Goal: Task Accomplishment & Management: Complete application form

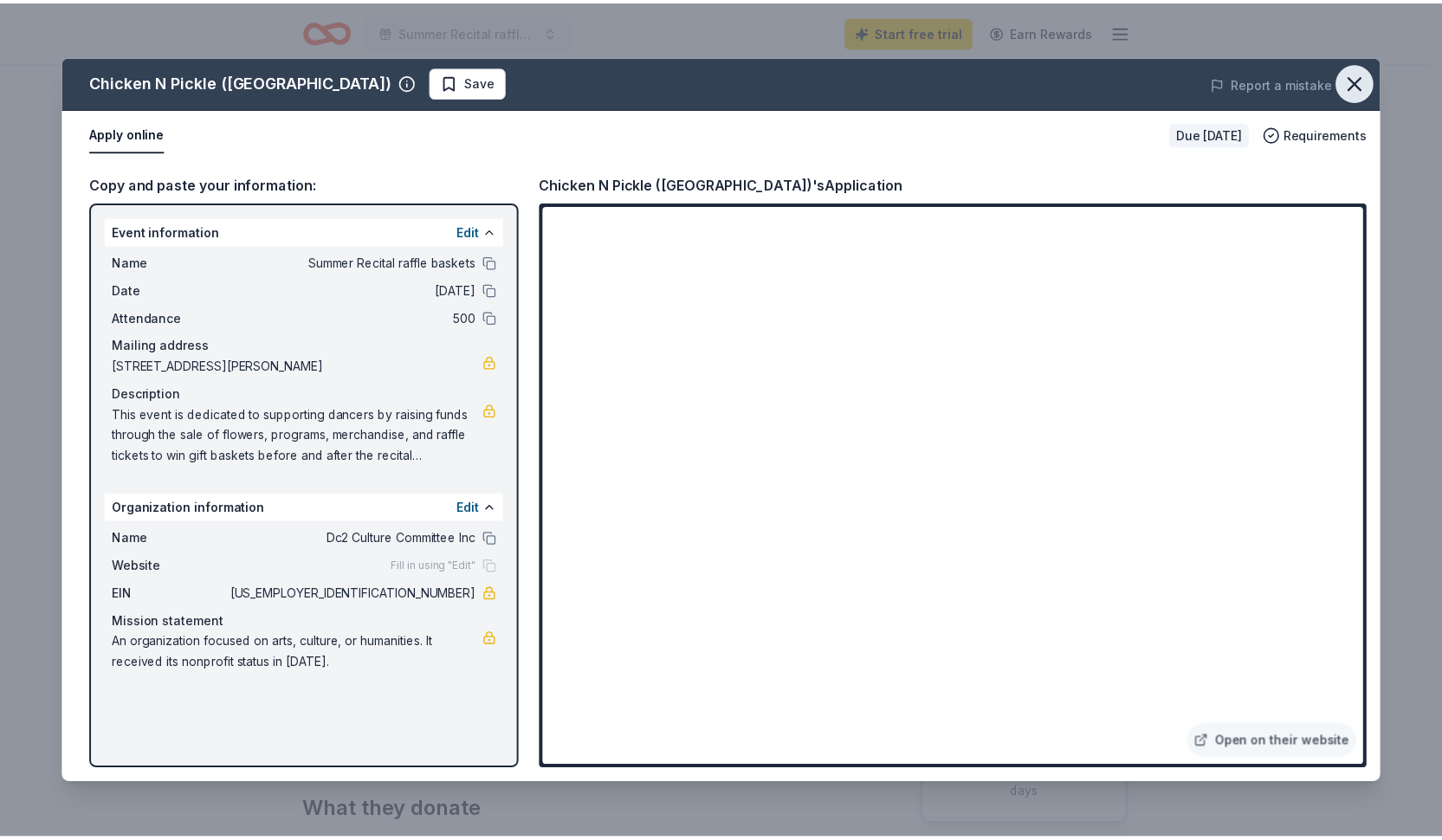
scroll to position [357, 0]
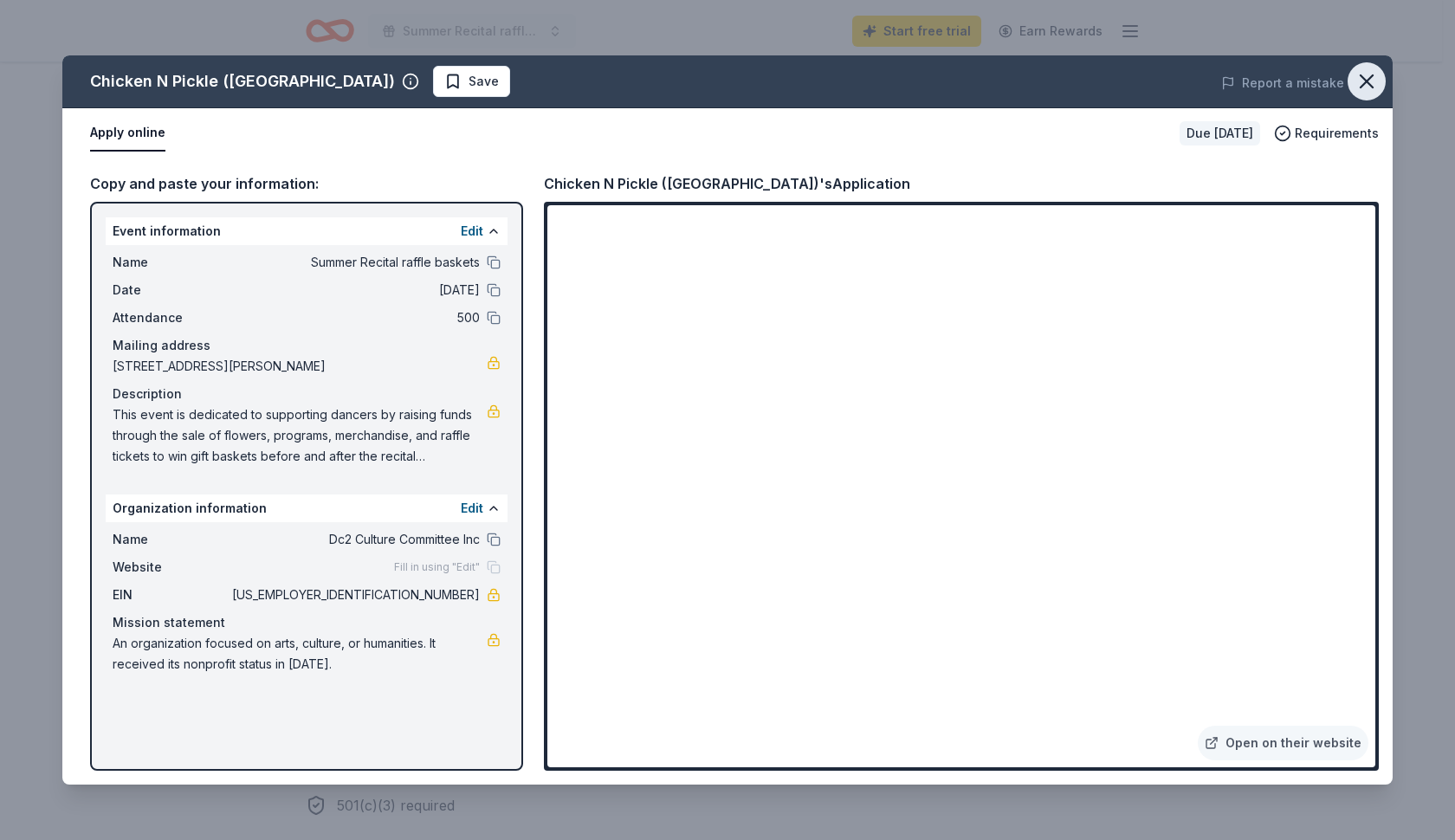
click at [1362, 84] on icon "button" at bounding box center [1367, 81] width 24 height 24
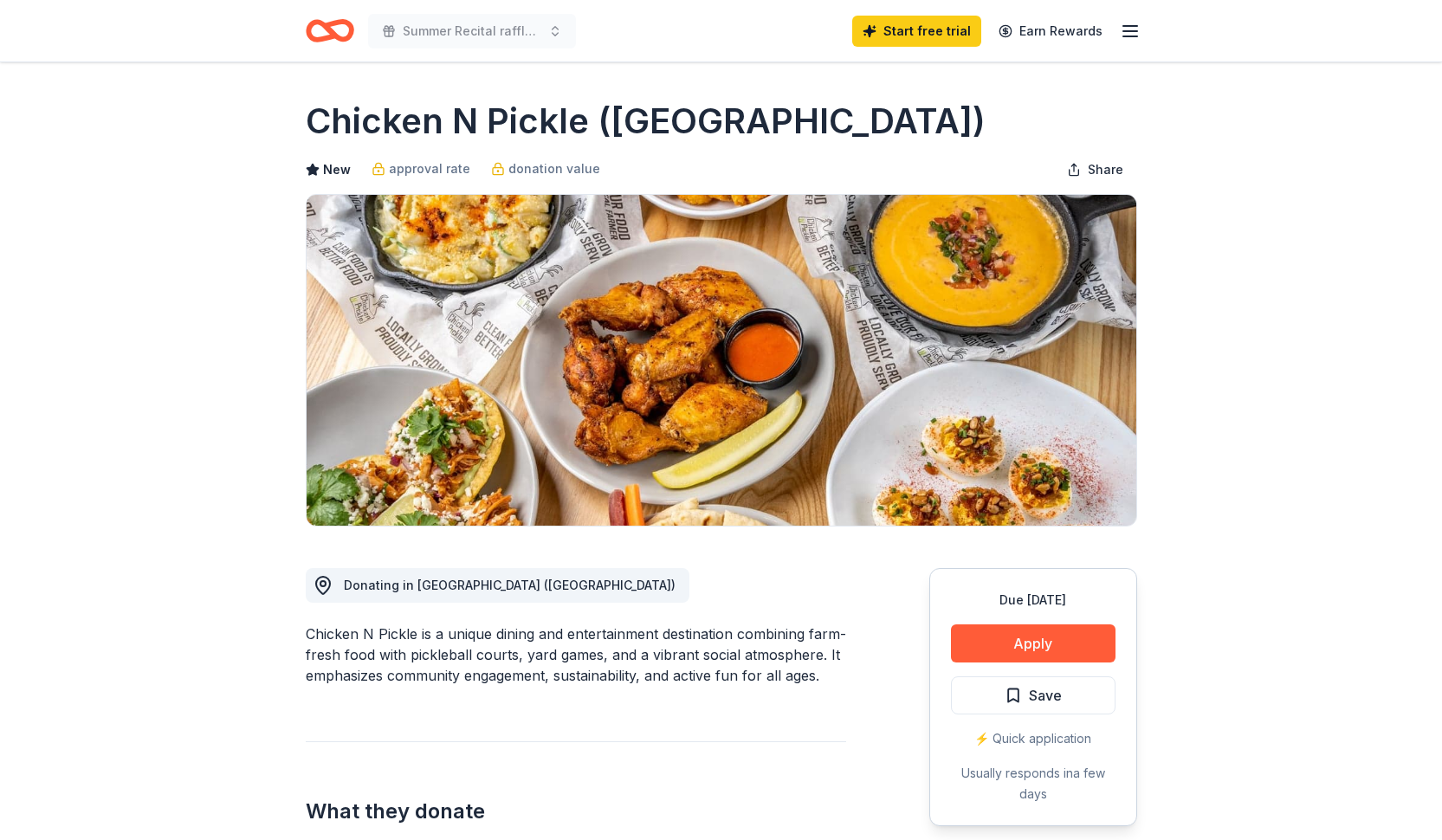
scroll to position [0, 0]
click at [1128, 32] on line "button" at bounding box center [1129, 32] width 14 height 0
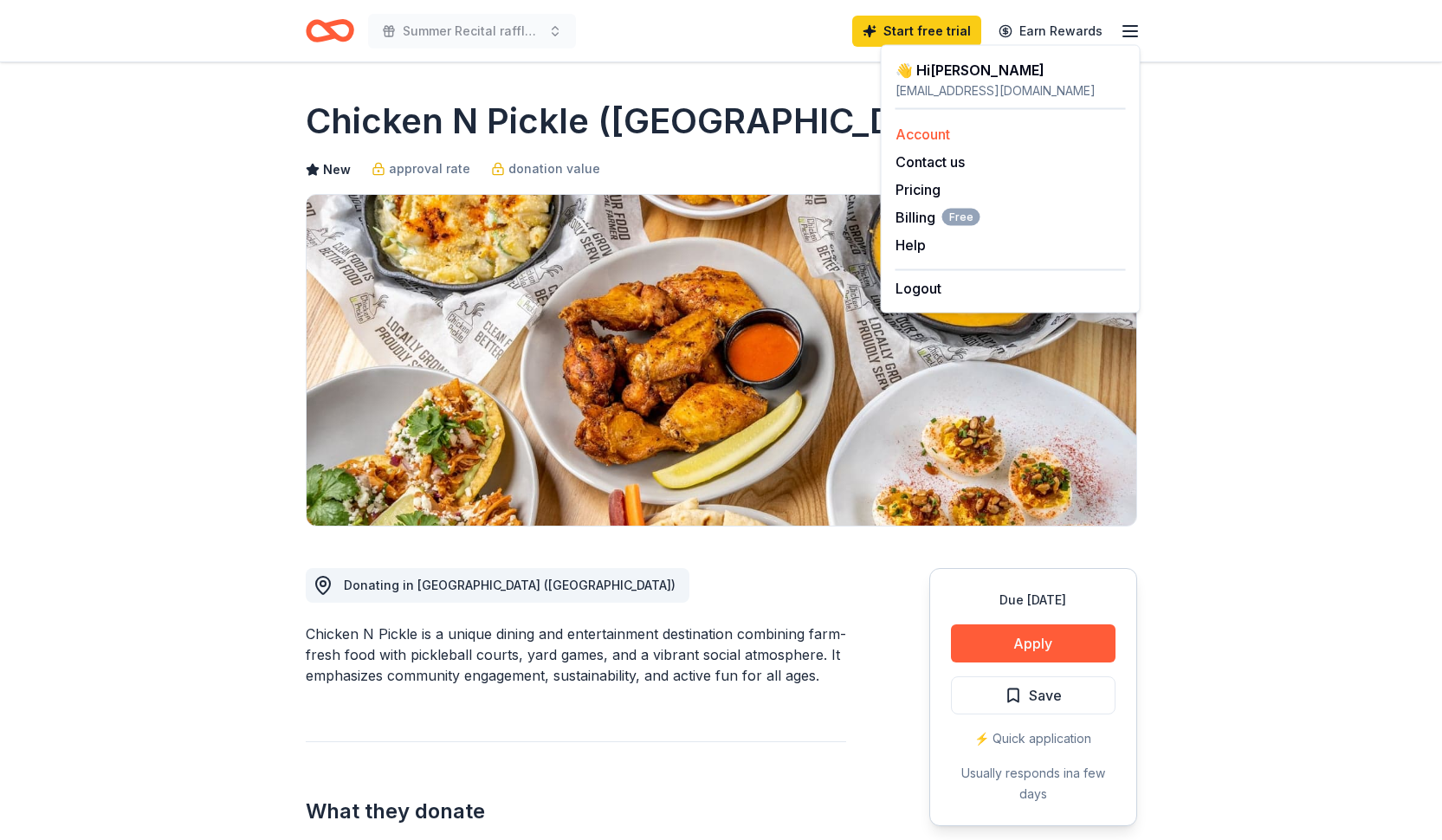
click at [927, 137] on link "Account" at bounding box center [923, 133] width 55 height 17
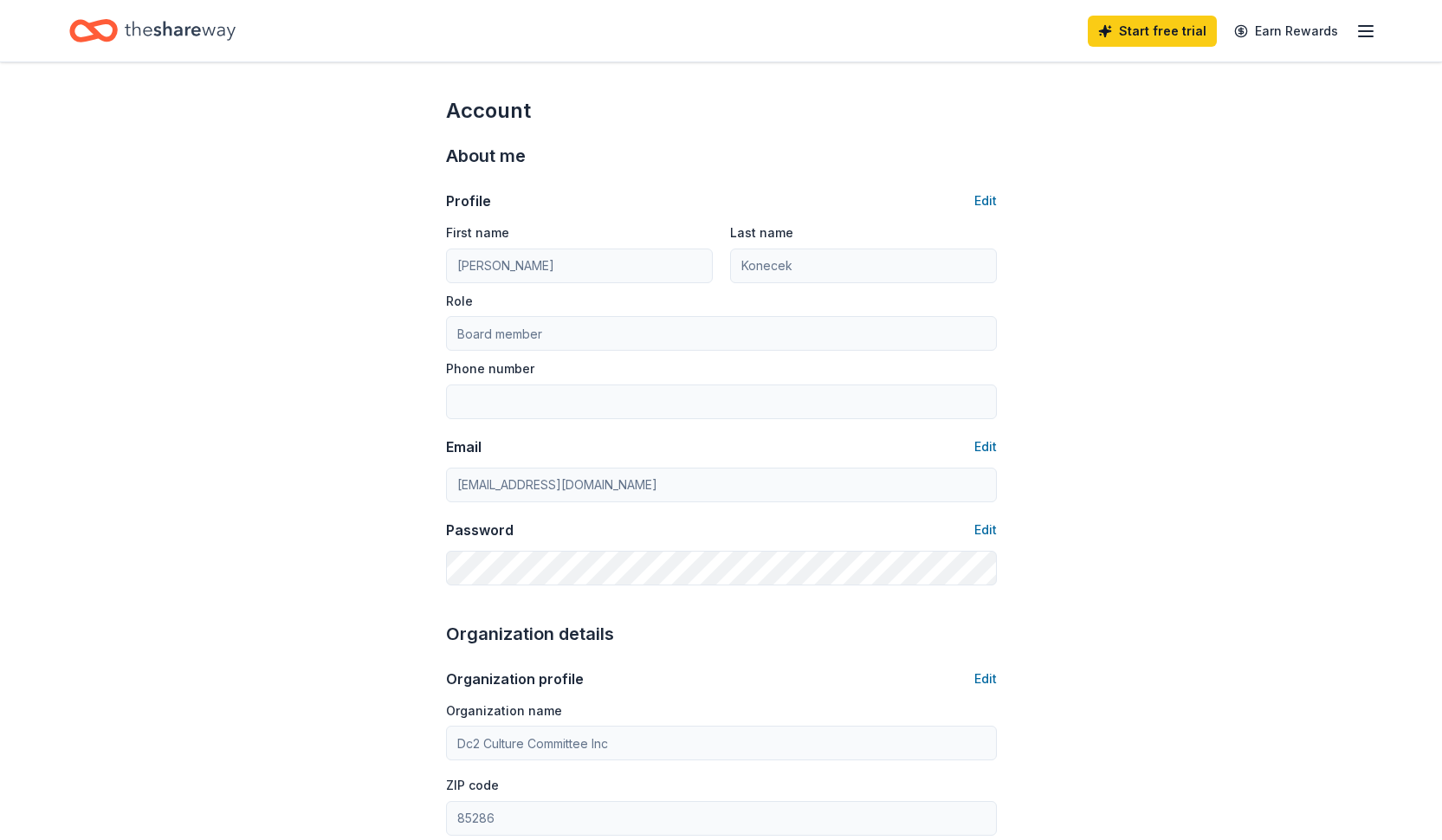
click at [1363, 42] on div "Start free trial Earn Rewards" at bounding box center [1232, 31] width 288 height 41
click at [1368, 32] on line "button" at bounding box center [1365, 32] width 14 height 0
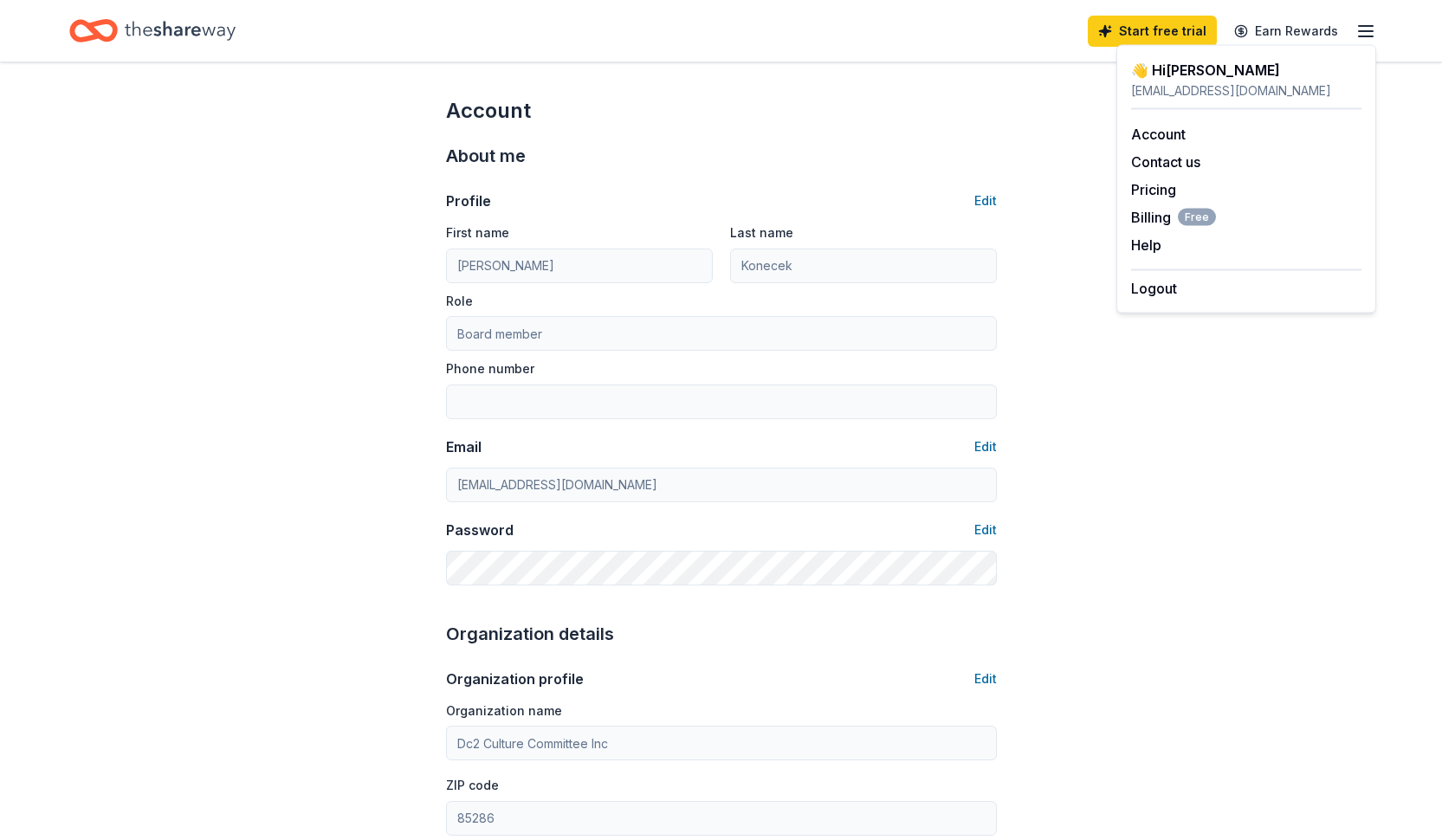
click at [1368, 28] on icon "button" at bounding box center [1365, 31] width 21 height 21
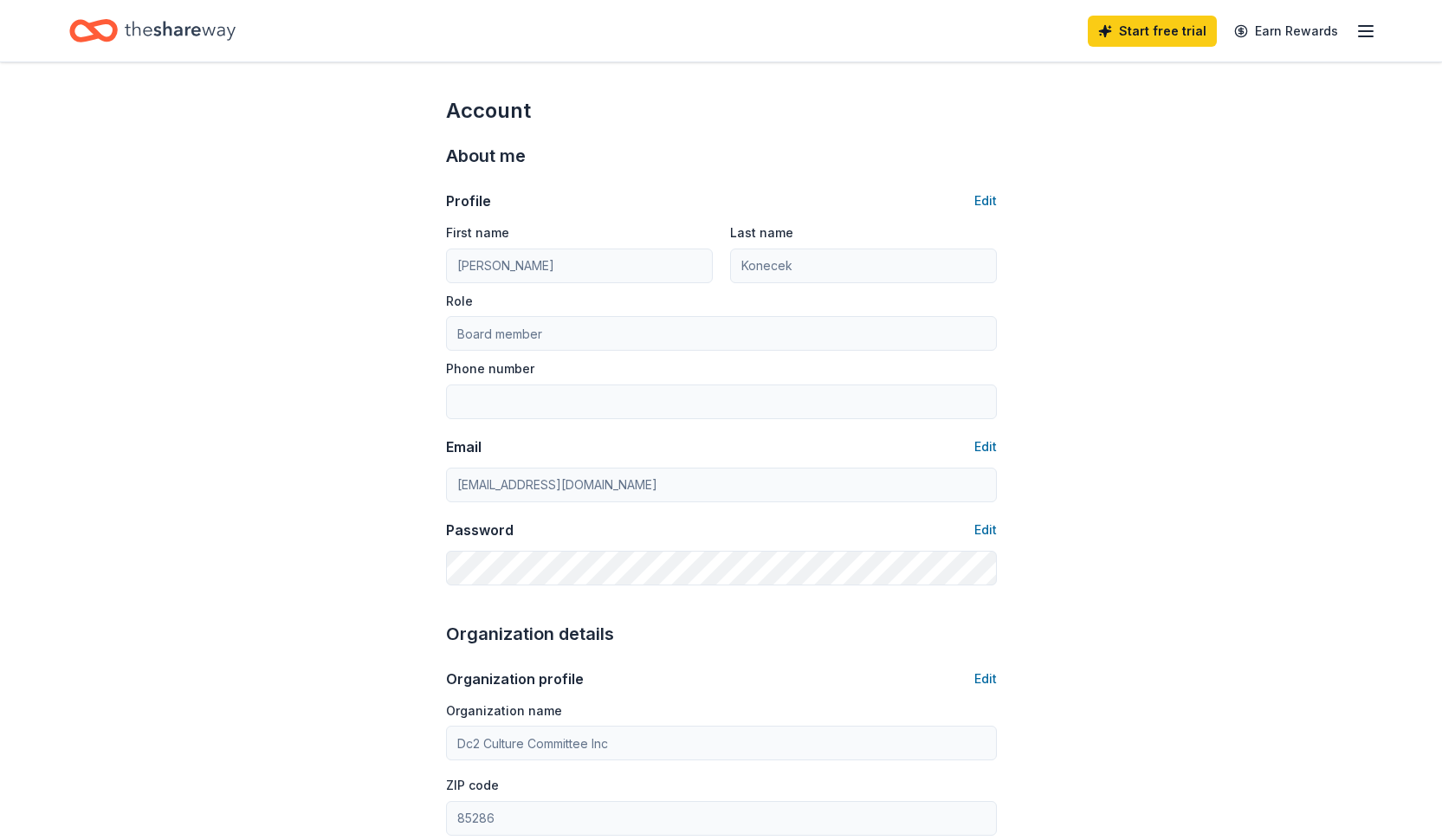
click at [78, 24] on icon "Home" at bounding box center [86, 30] width 27 height 17
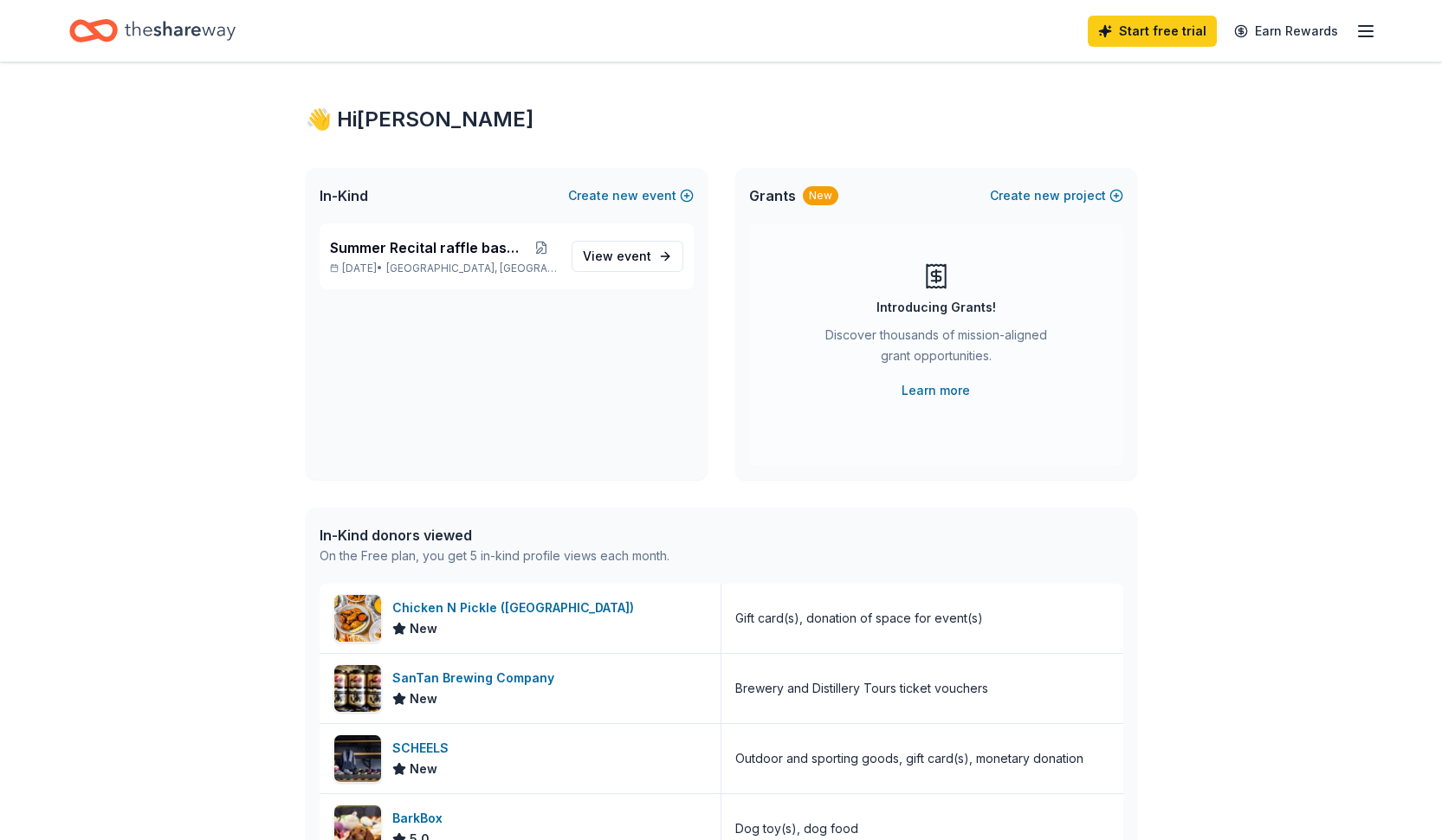
scroll to position [14, 0]
click at [636, 257] on span "event" at bounding box center [634, 254] width 34 height 14
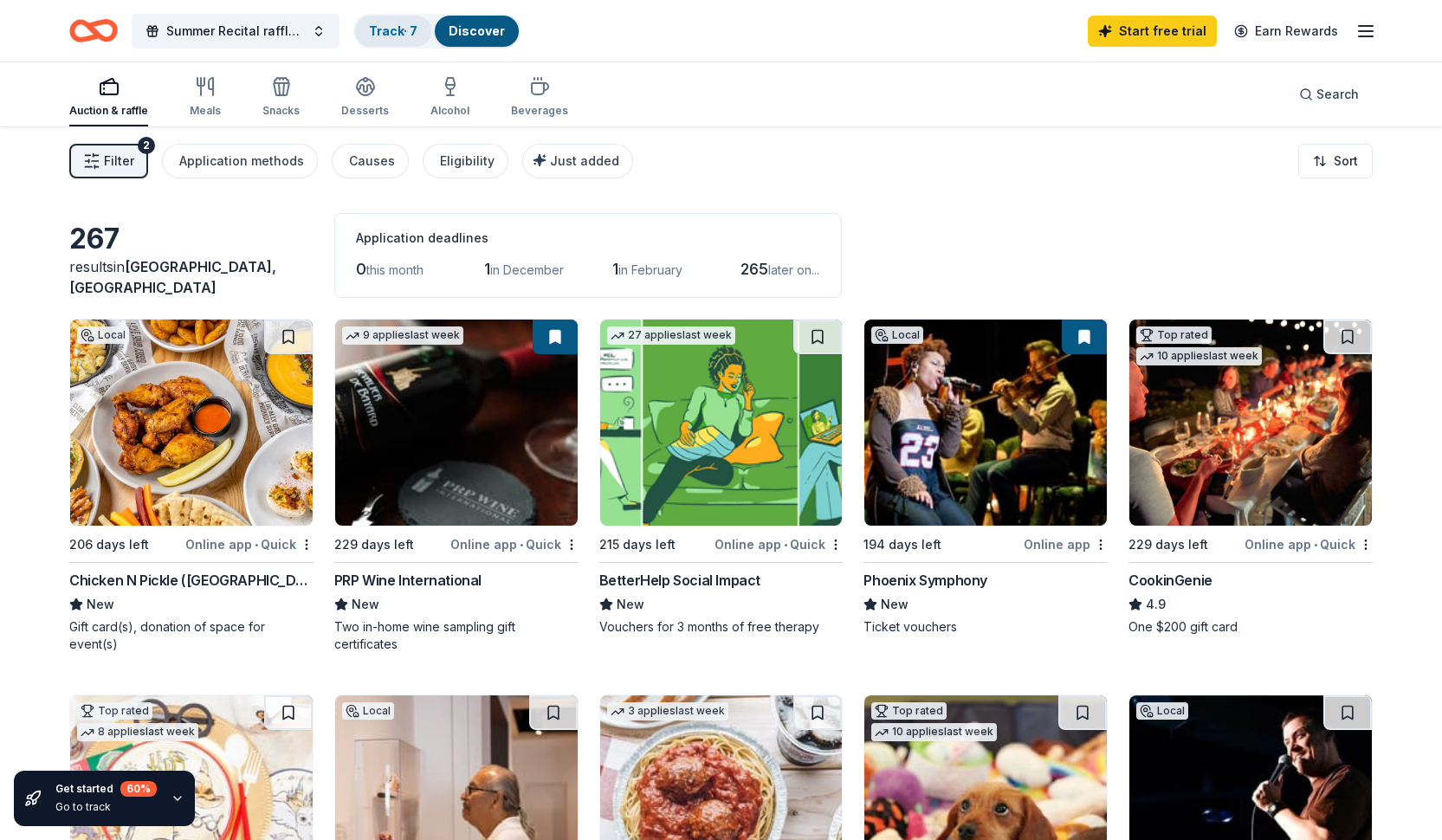
click at [391, 34] on link "Track · 7" at bounding box center [393, 31] width 49 height 14
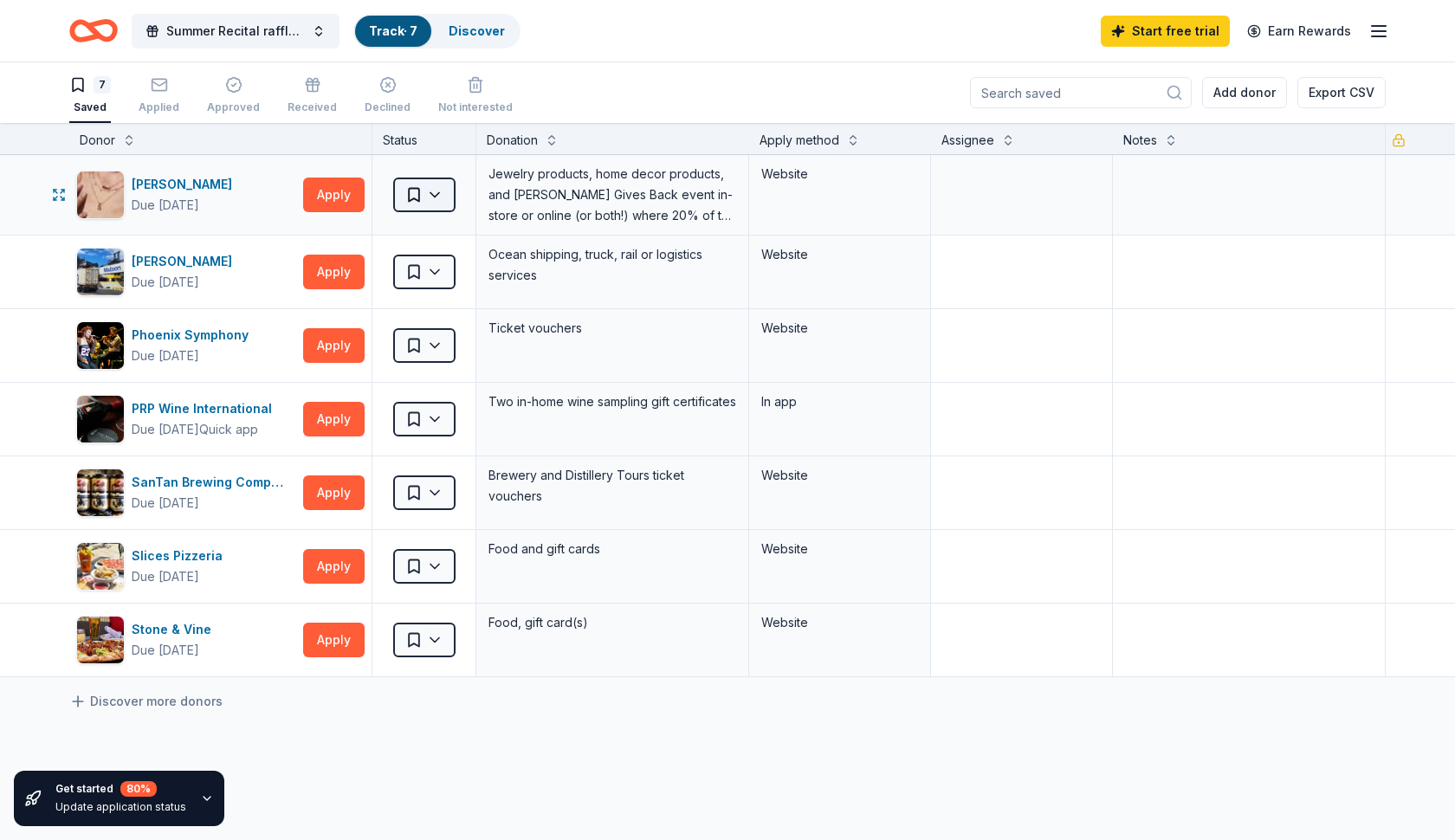
click at [438, 189] on html "10% Summer Recital raffle baskets Track · 7 Discover Start free trial Earn Rewa…" at bounding box center [728, 420] width 1455 height 840
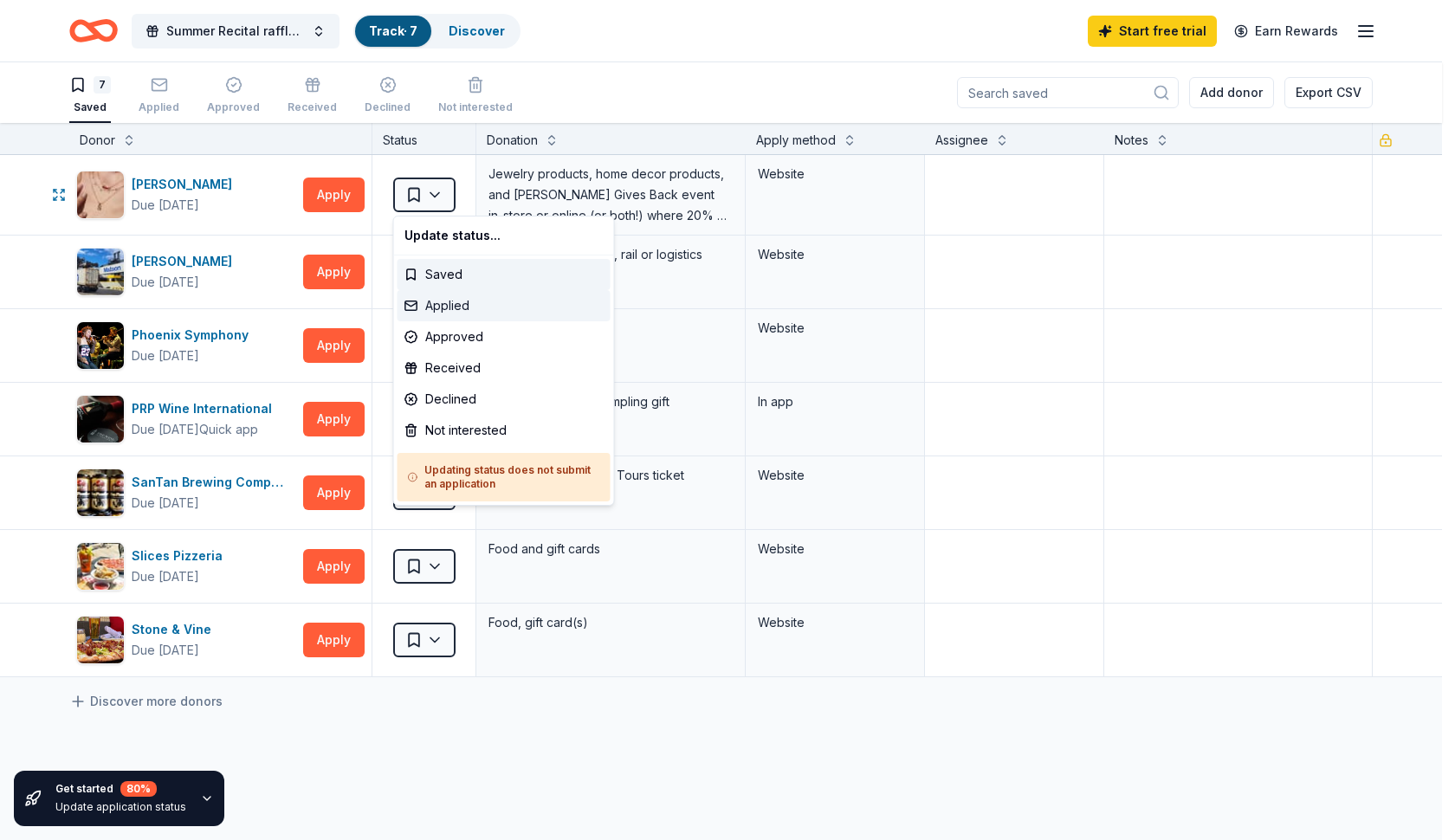
click at [452, 308] on div "Applied" at bounding box center [504, 306] width 213 height 32
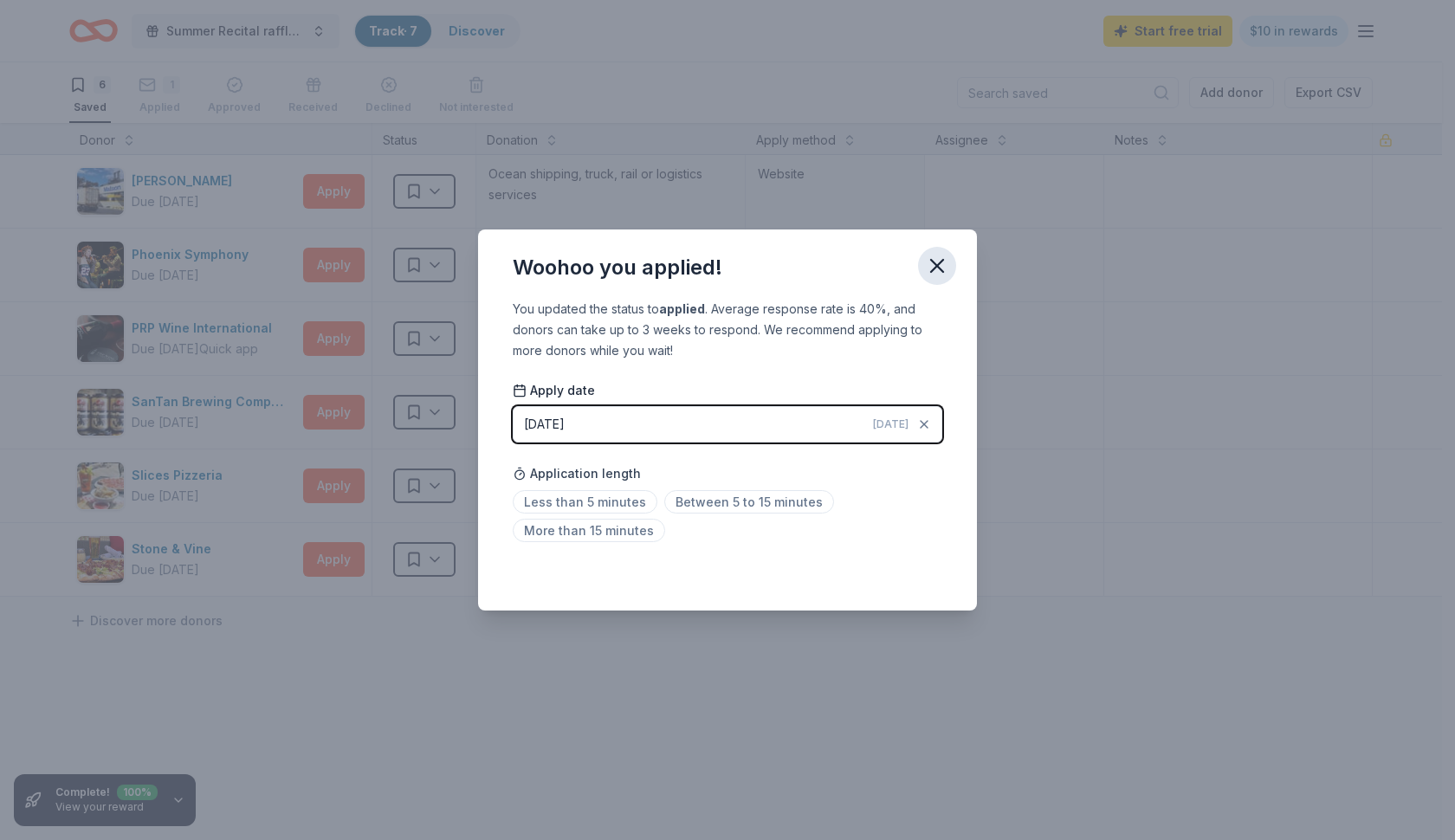
click at [936, 276] on icon "button" at bounding box center [937, 266] width 24 height 24
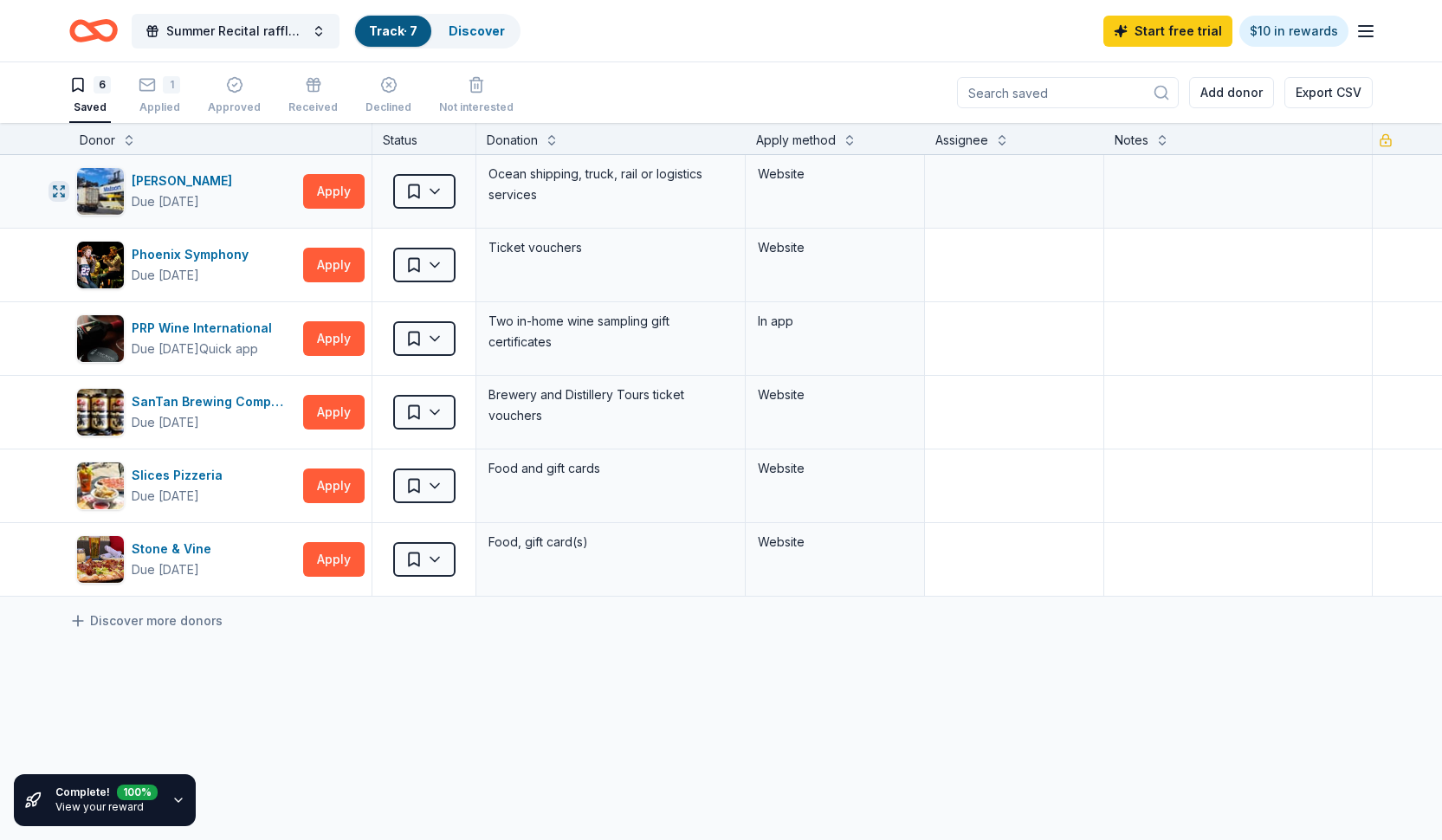
click at [60, 191] on icon "button" at bounding box center [59, 191] width 14 height 14
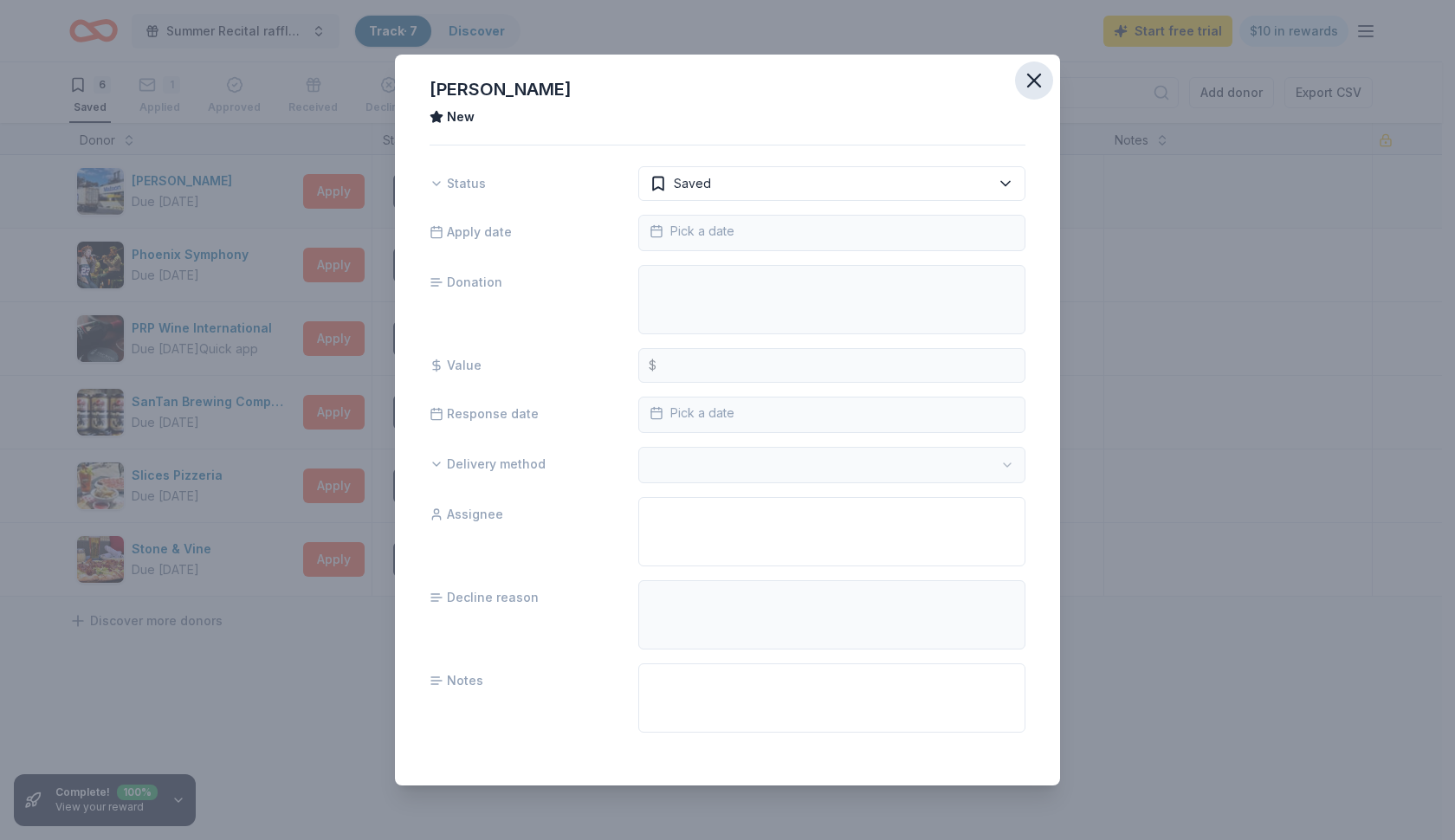
click at [1029, 83] on icon "button" at bounding box center [1034, 80] width 24 height 24
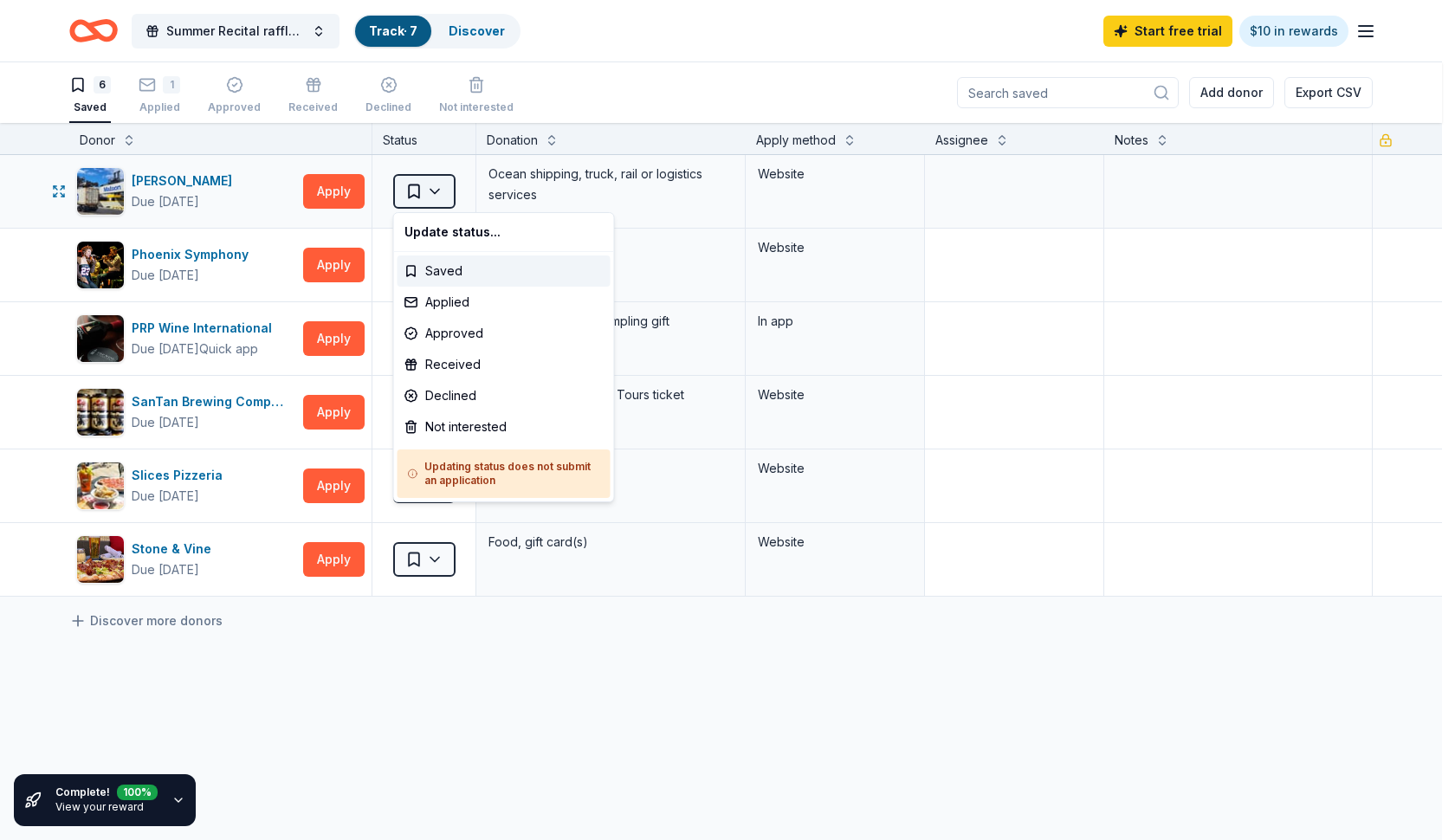
click at [444, 193] on html "10% Summer Recital raffle baskets Track · 7 Discover Start free trial $10 in re…" at bounding box center [728, 420] width 1455 height 840
click at [417, 431] on div "Not interested" at bounding box center [504, 426] width 213 height 32
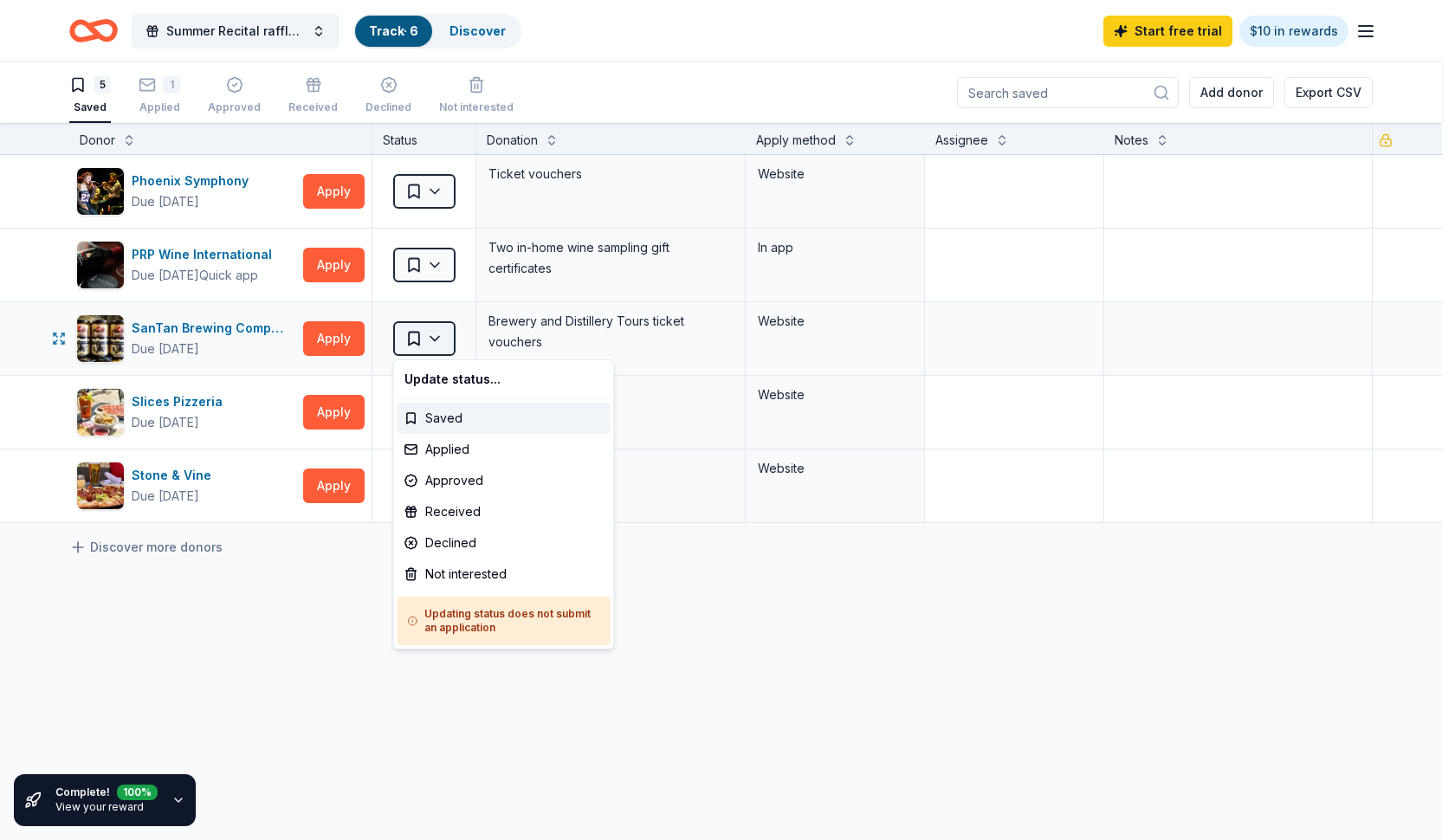
click at [435, 333] on html "10% Summer Recital raffle baskets Track · 6 Discover Start free trial $10 in re…" at bounding box center [728, 420] width 1455 height 840
click at [445, 446] on div "Applied" at bounding box center [504, 449] width 213 height 32
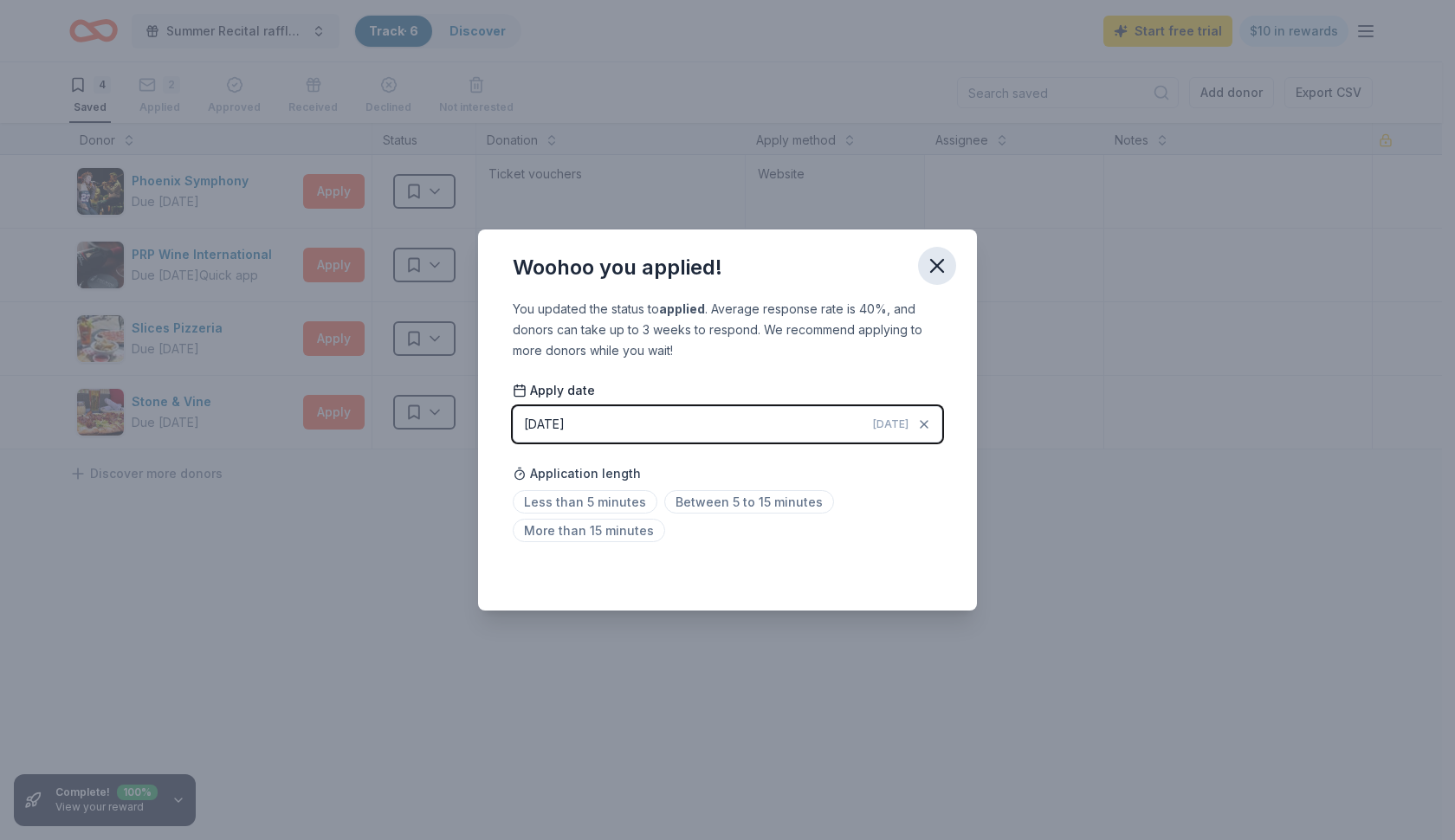
click at [932, 272] on icon "button" at bounding box center [937, 265] width 12 height 12
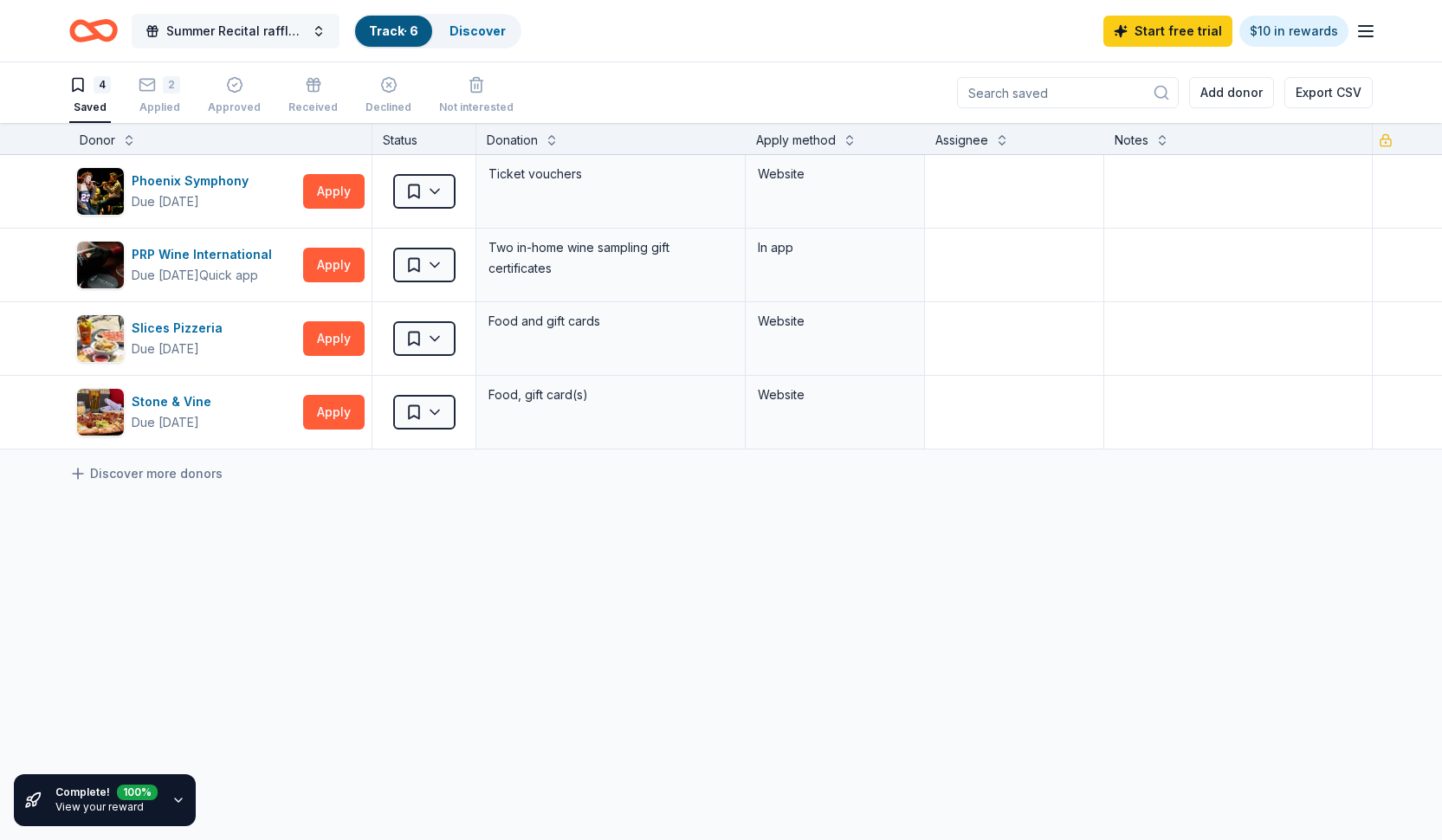
click at [206, 35] on span "Summer Recital raffle baskets" at bounding box center [236, 31] width 139 height 21
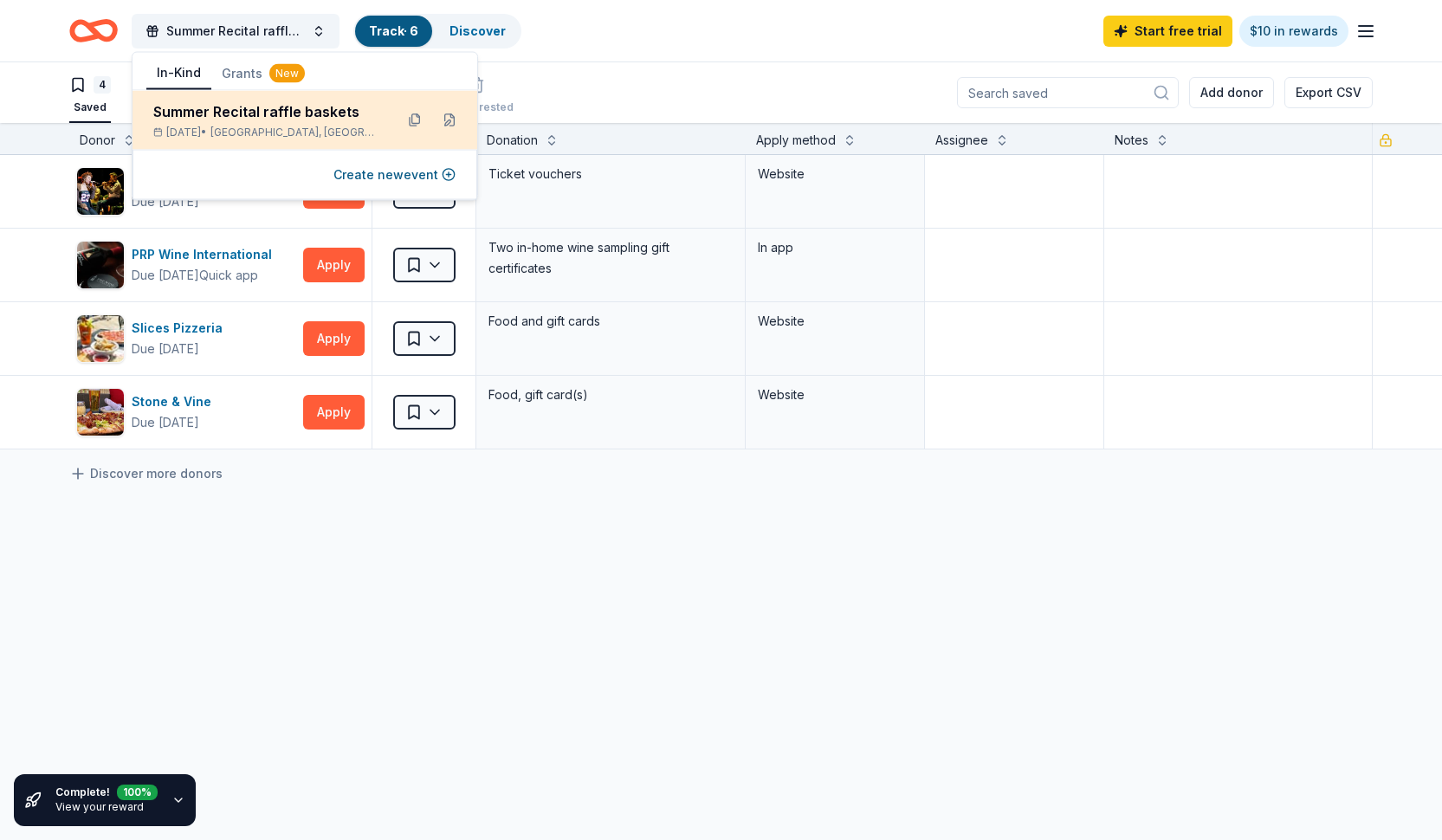
click at [340, 118] on div "Summer Recital raffle baskets" at bounding box center [267, 111] width 227 height 21
click at [170, 113] on div "Summer Recital raffle baskets" at bounding box center [267, 111] width 227 height 21
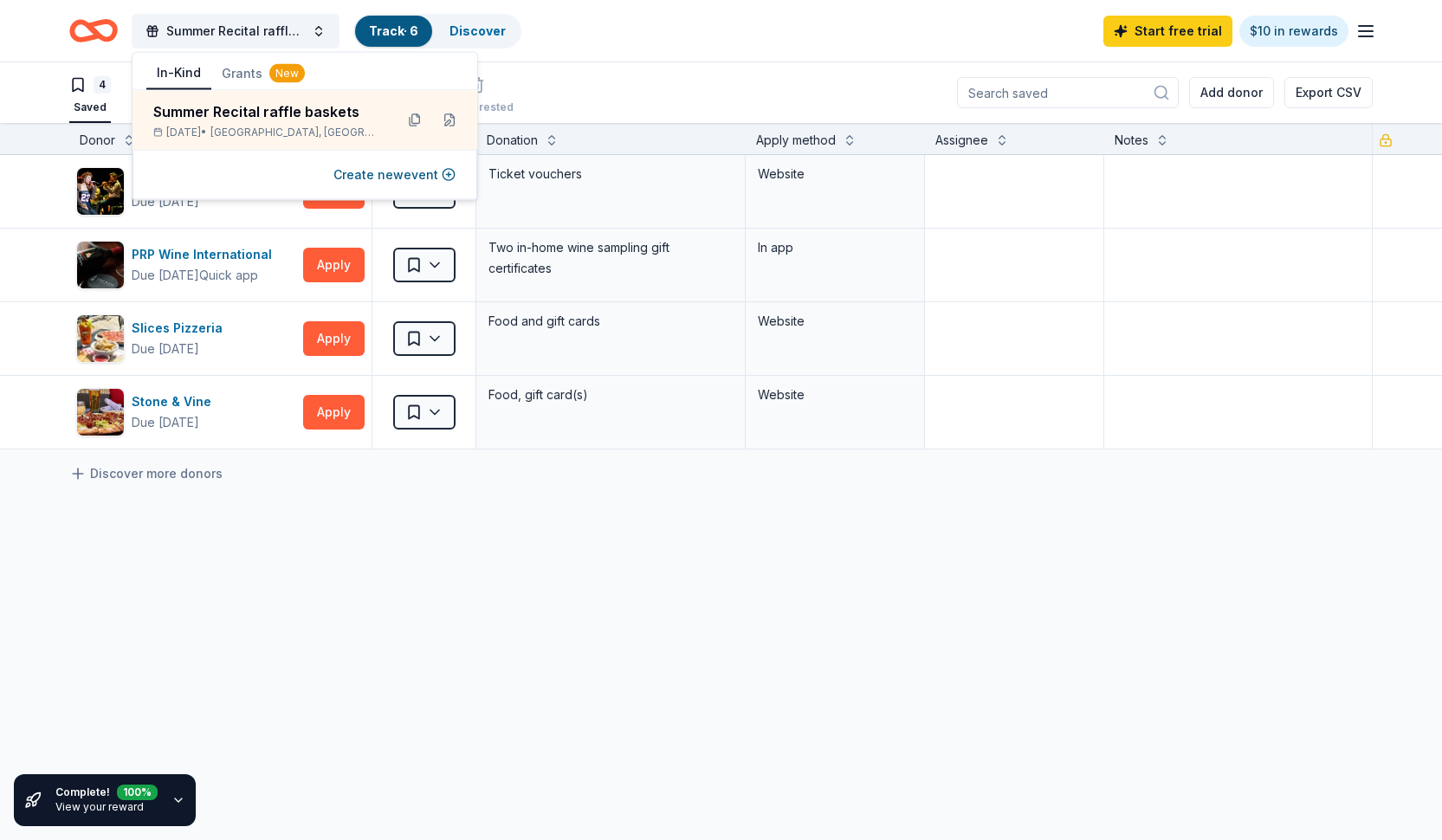
click at [94, 29] on icon "Home" at bounding box center [102, 30] width 27 height 17
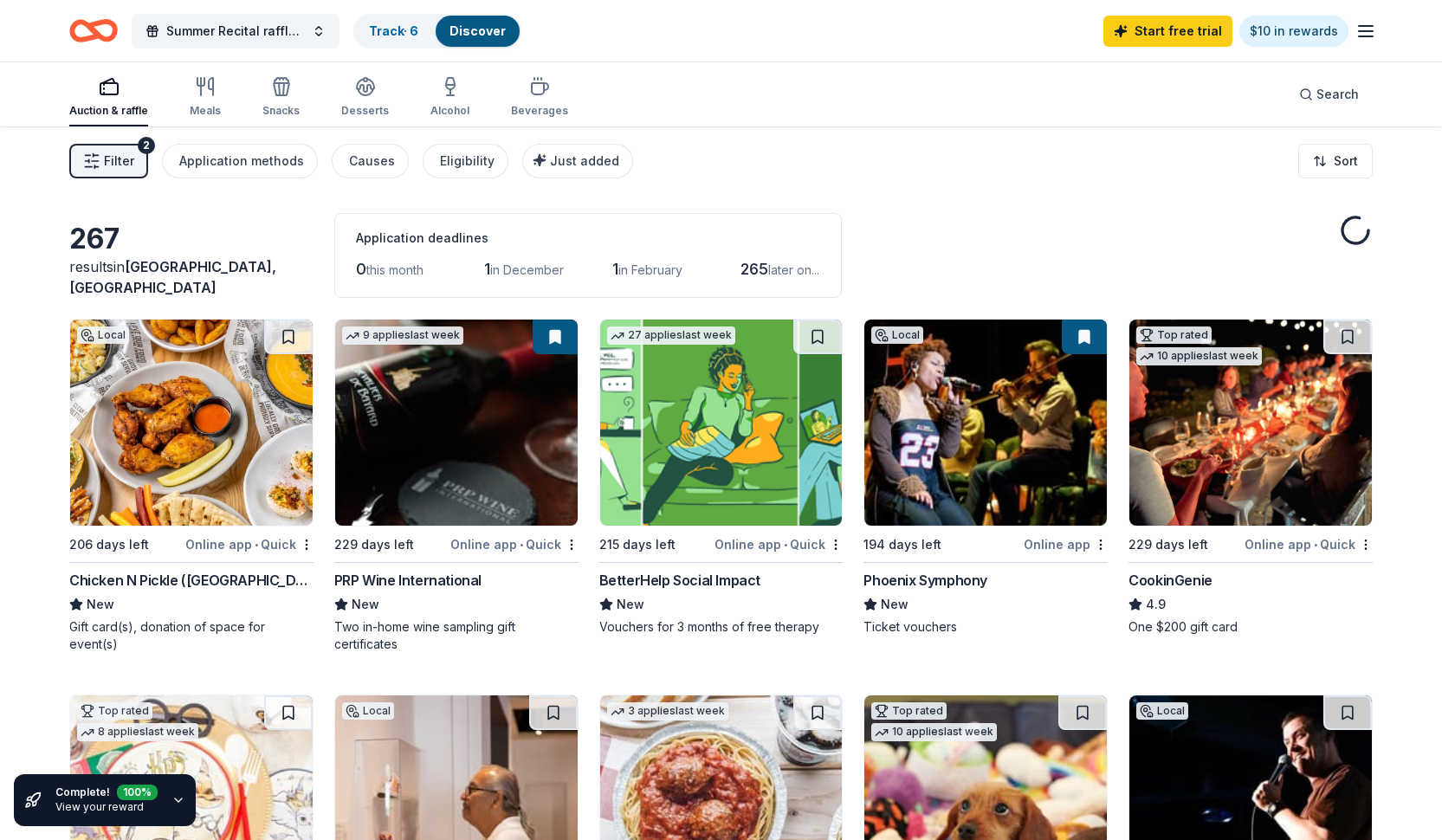
click at [226, 428] on img at bounding box center [191, 423] width 242 height 206
click at [404, 29] on link "Track · 6" at bounding box center [393, 31] width 50 height 14
click at [291, 336] on button at bounding box center [288, 337] width 49 height 34
click at [401, 27] on link "Track · 7" at bounding box center [393, 31] width 49 height 14
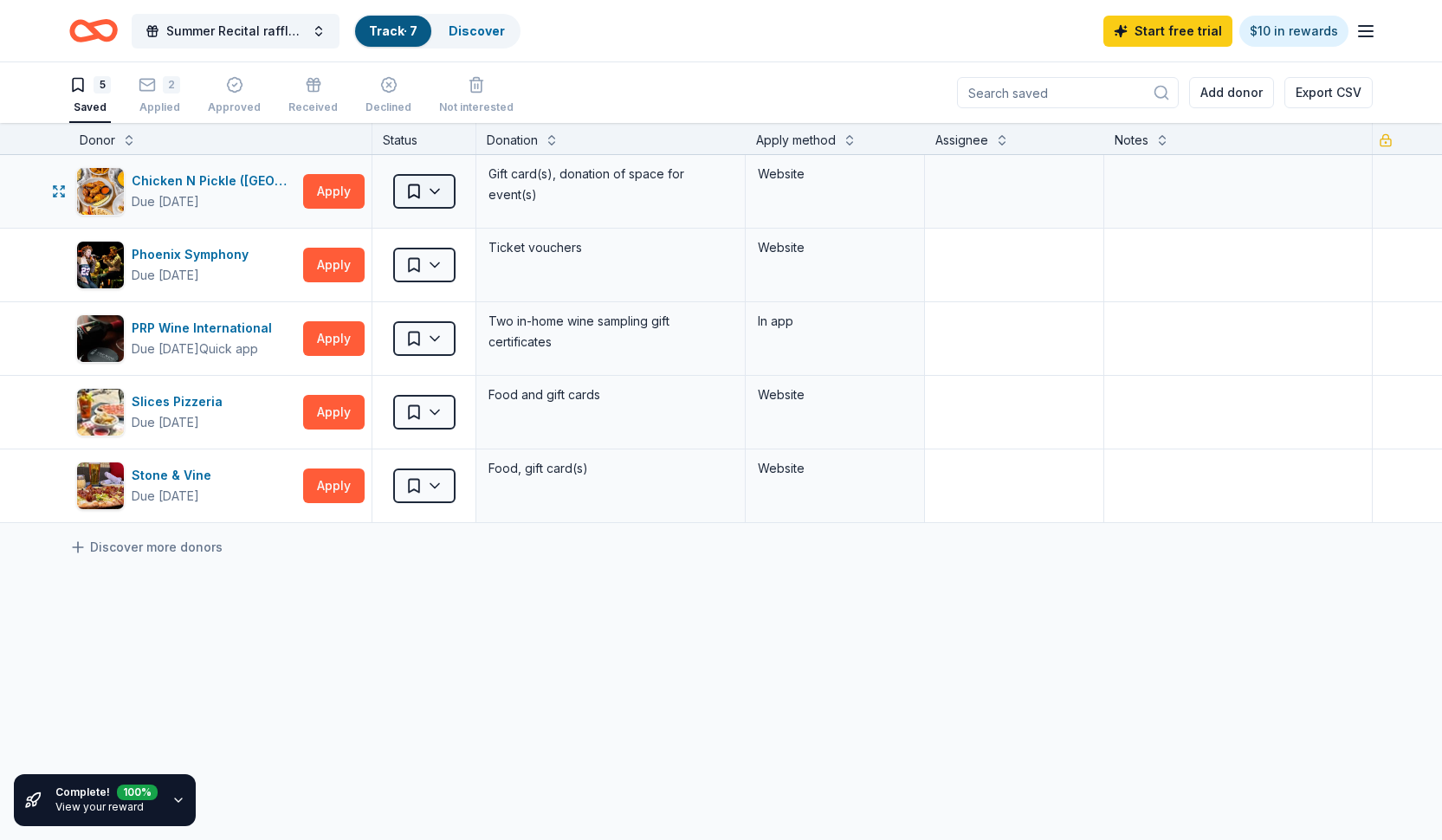
click at [434, 194] on html "10% Summer Recital raffle baskets Track · 7 Discover Start free trial $10 in re…" at bounding box center [721, 420] width 1442 height 840
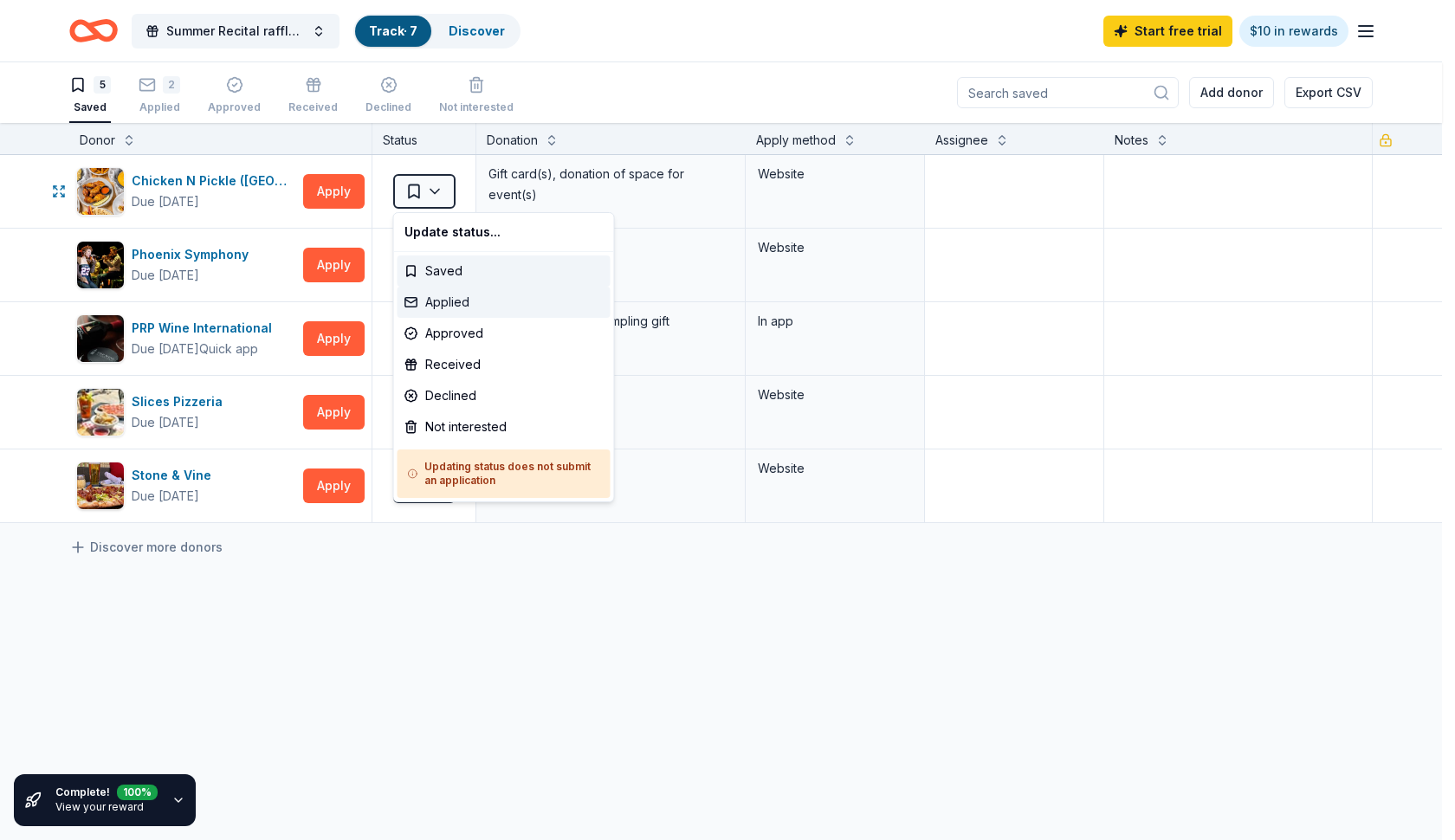
click at [423, 303] on div "Applied" at bounding box center [504, 302] width 213 height 32
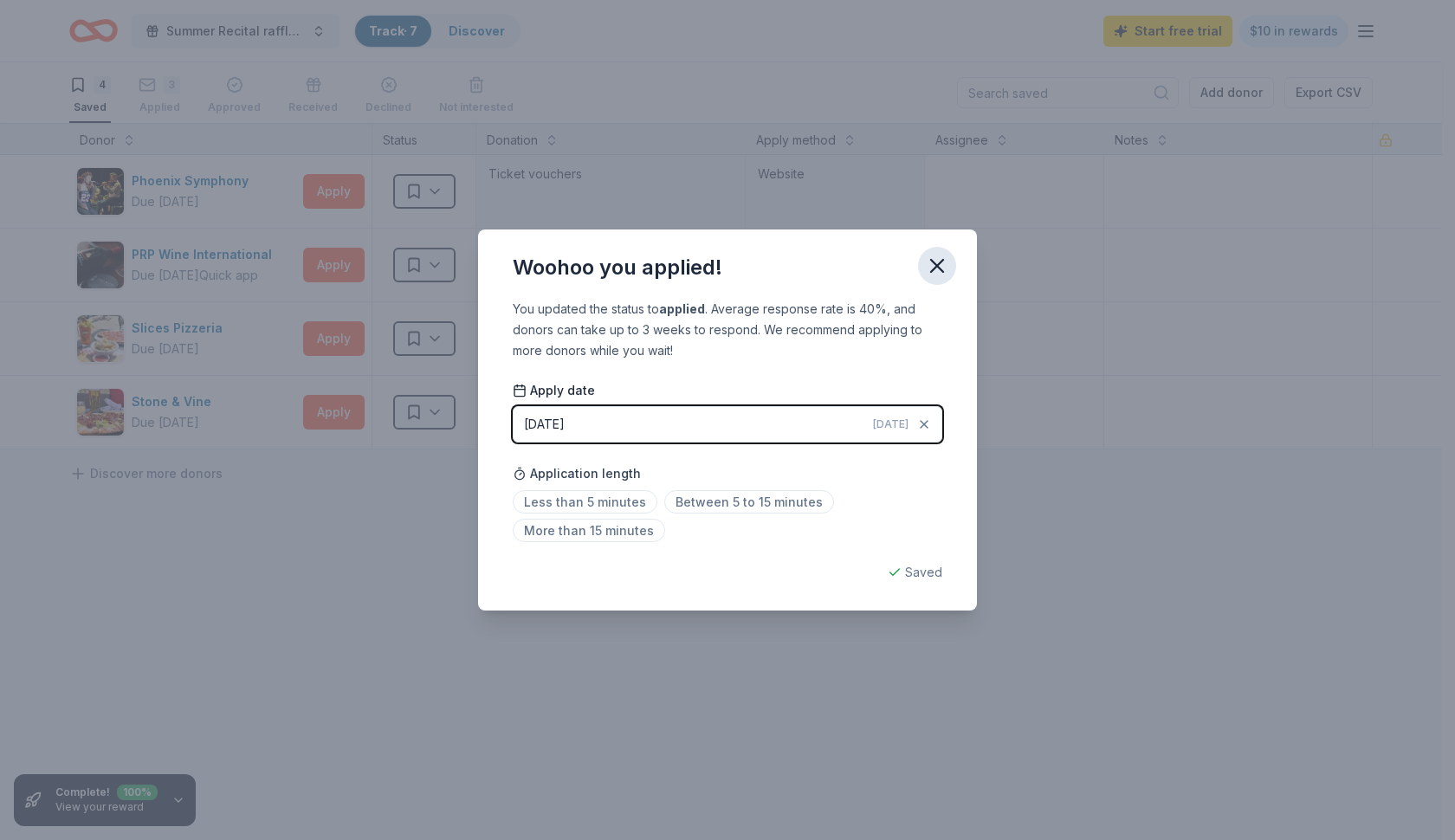
click at [942, 260] on icon "button" at bounding box center [937, 265] width 12 height 12
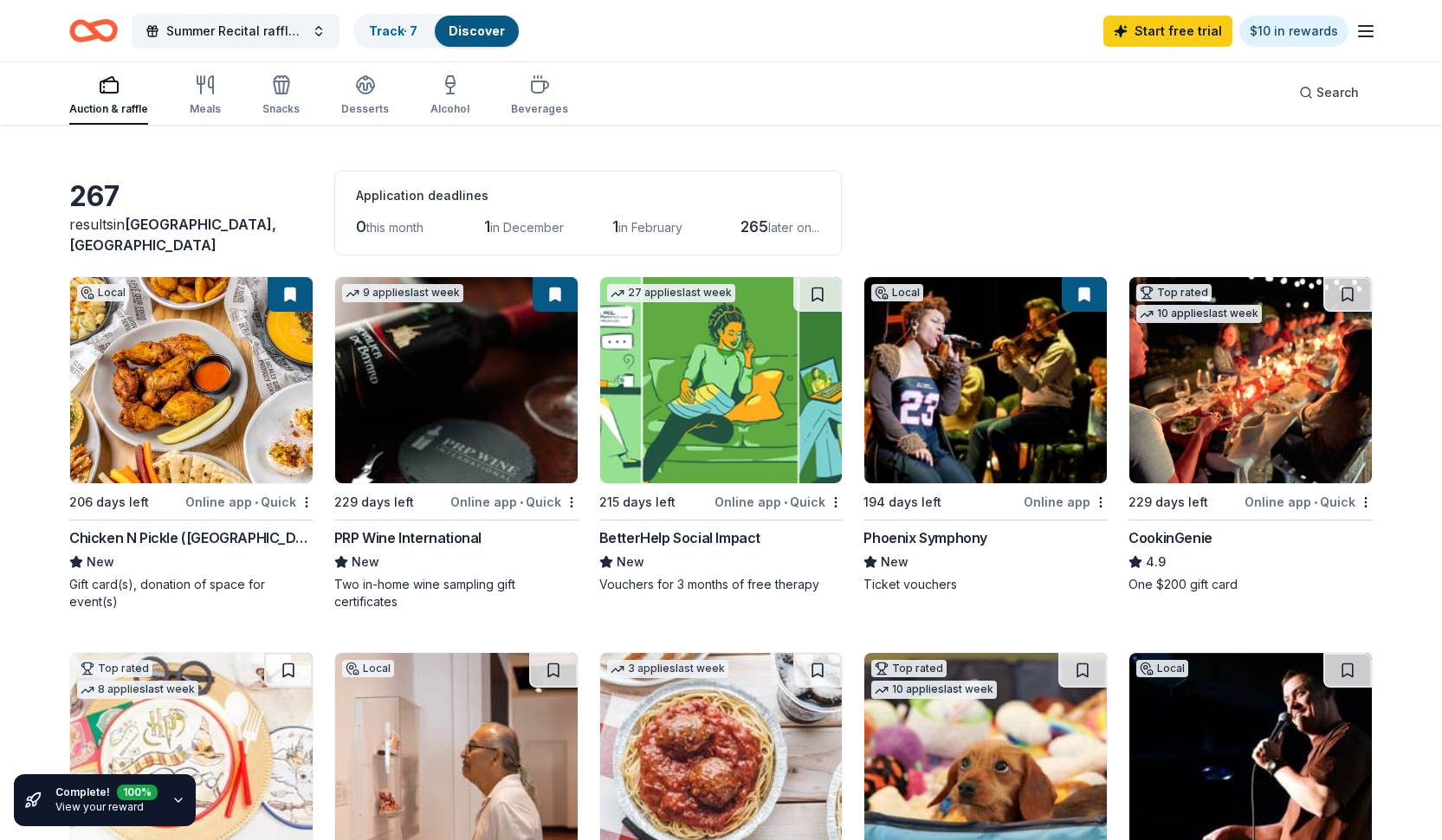
scroll to position [46, 0]
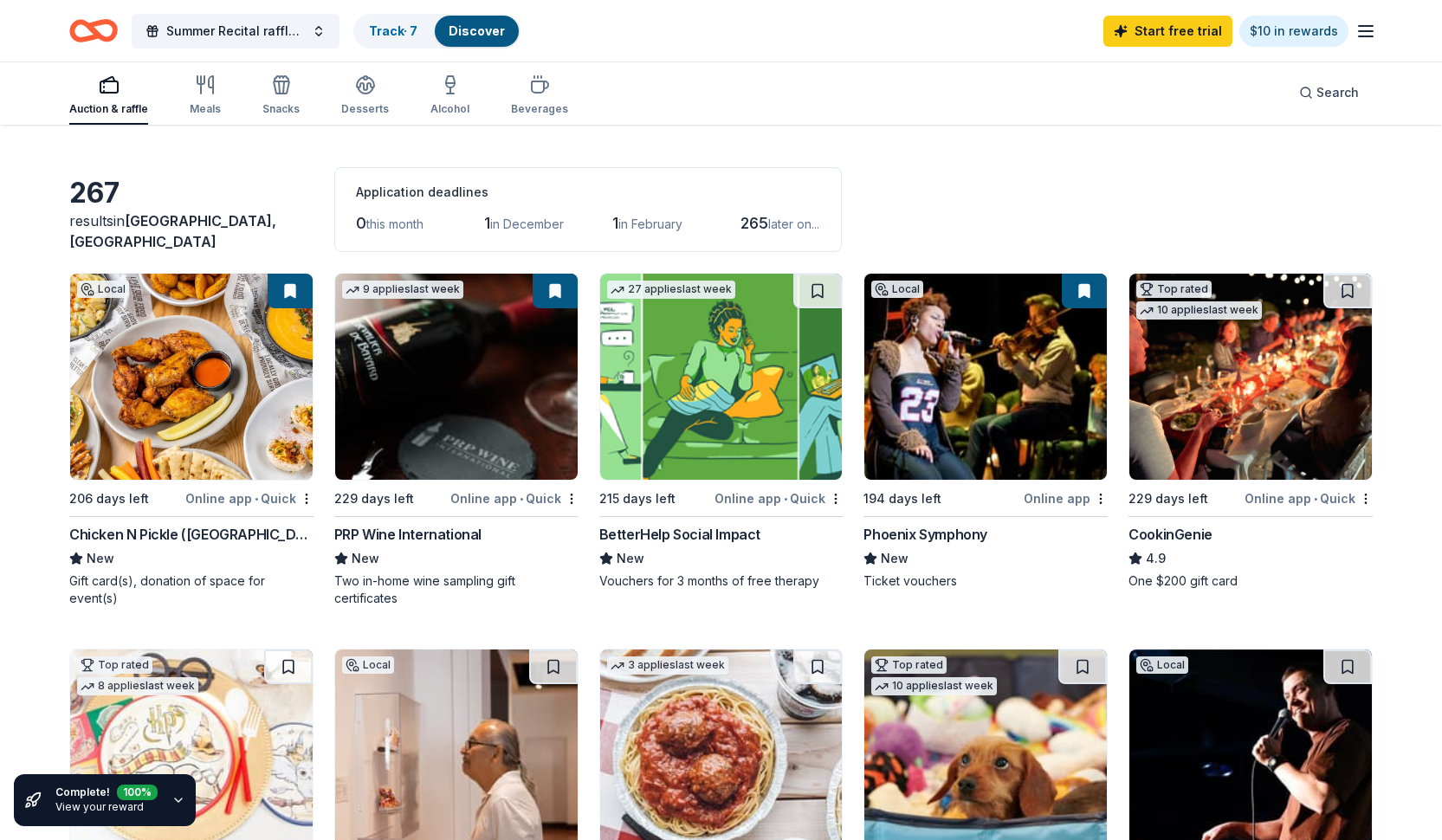
click at [1276, 436] on img at bounding box center [1250, 377] width 242 height 206
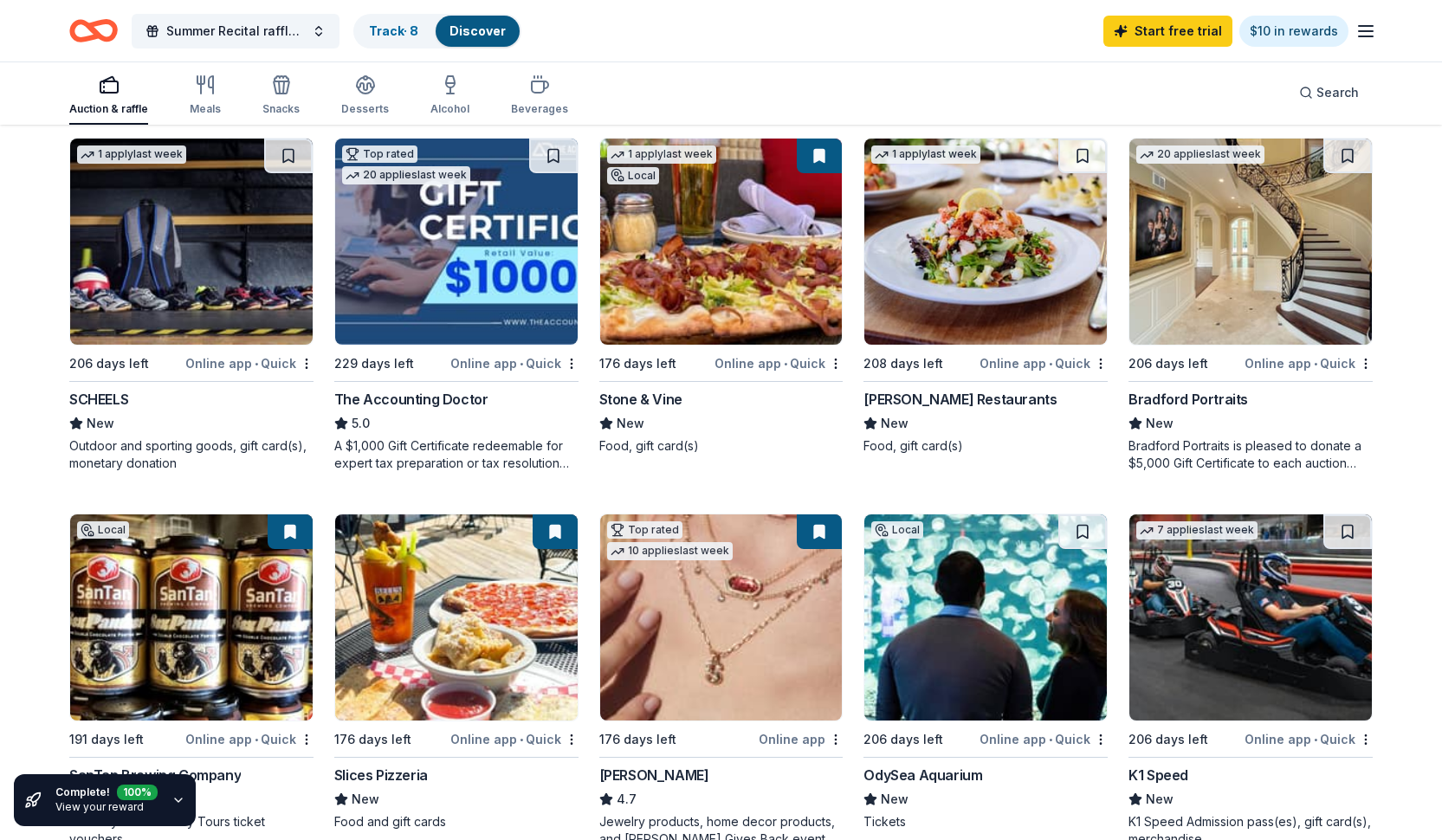
scroll to position [938, 0]
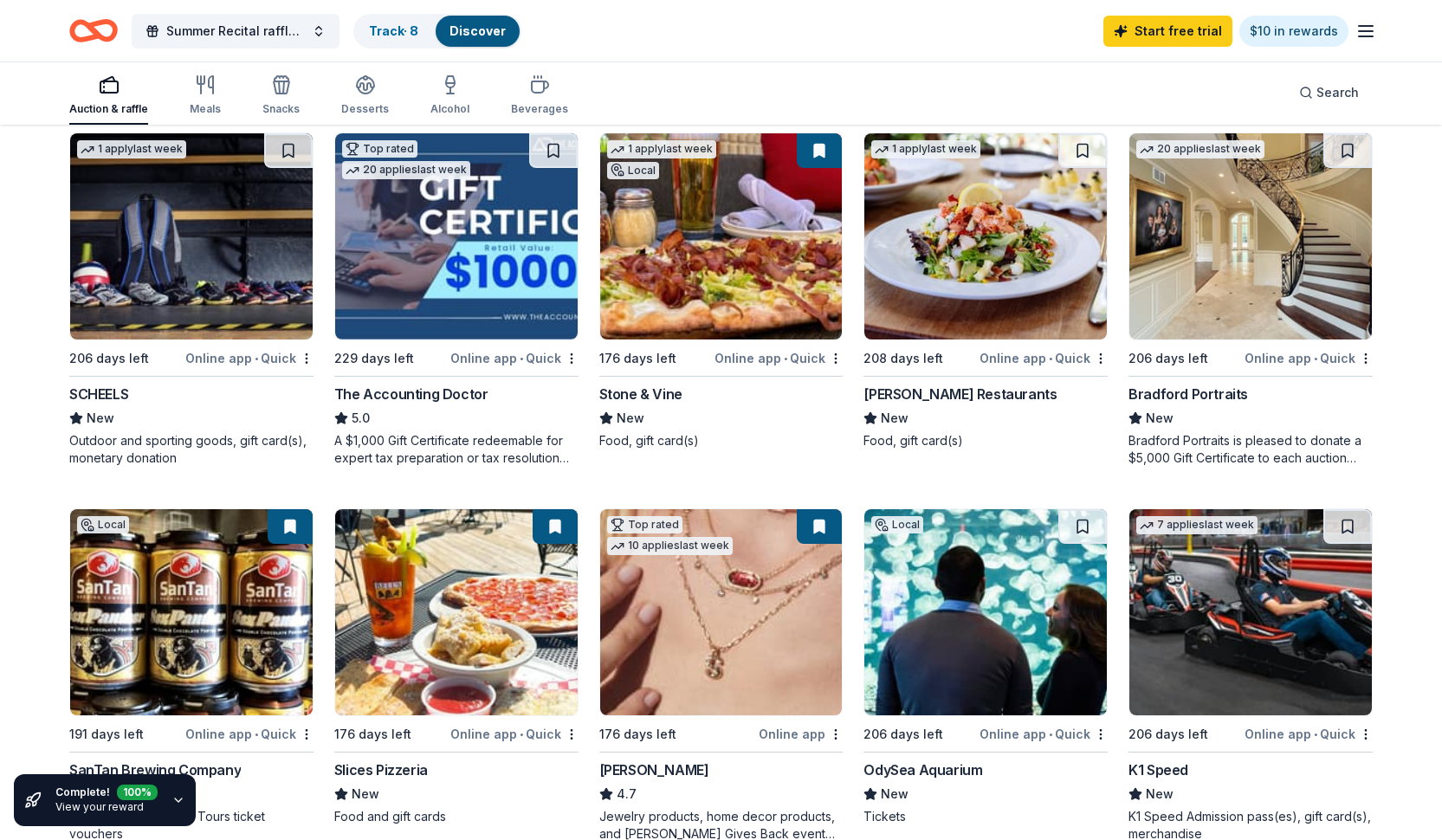
click at [1254, 271] on img at bounding box center [1250, 236] width 242 height 206
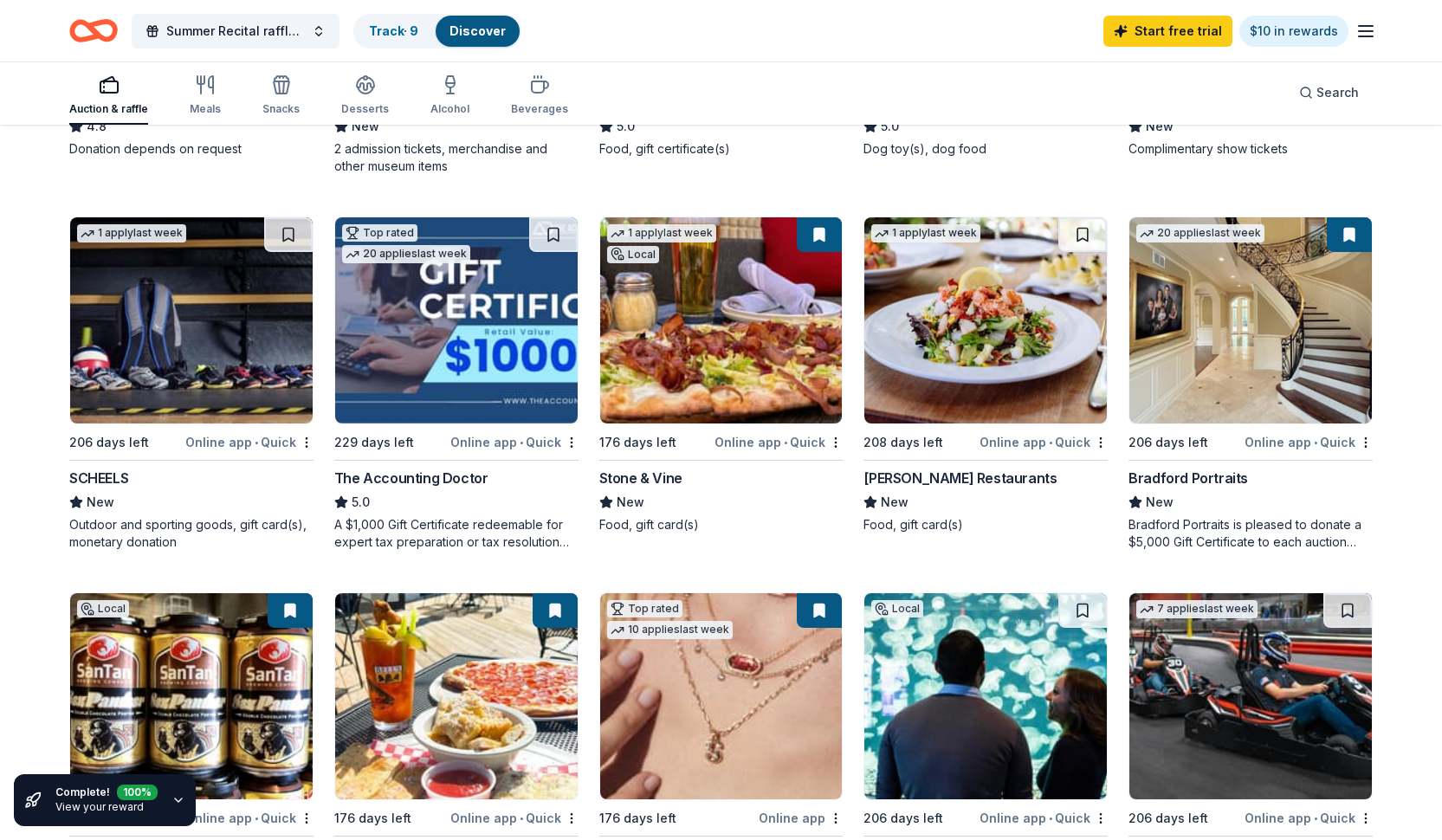
scroll to position [854, 0]
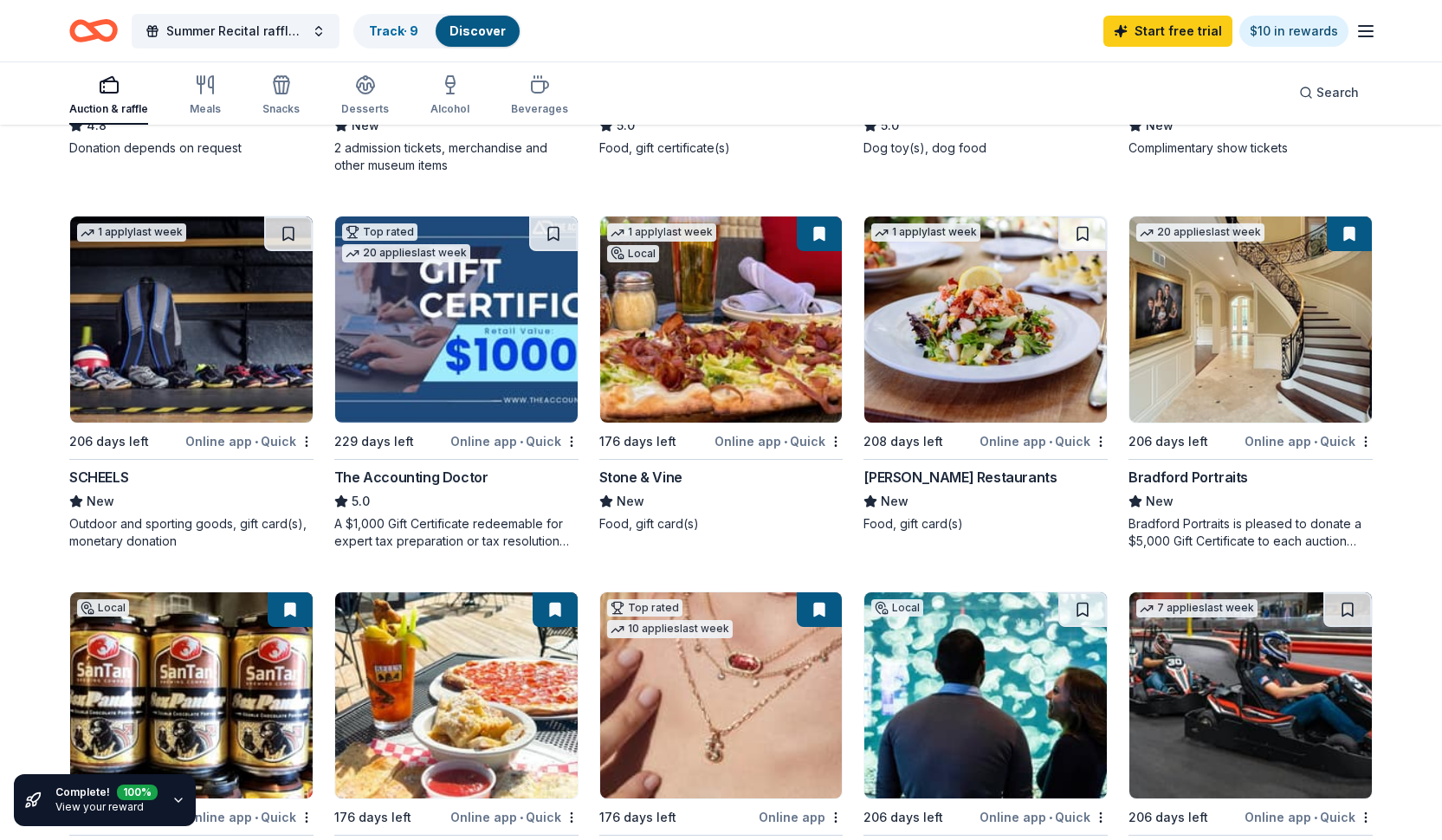
click at [975, 393] on img at bounding box center [985, 319] width 242 height 206
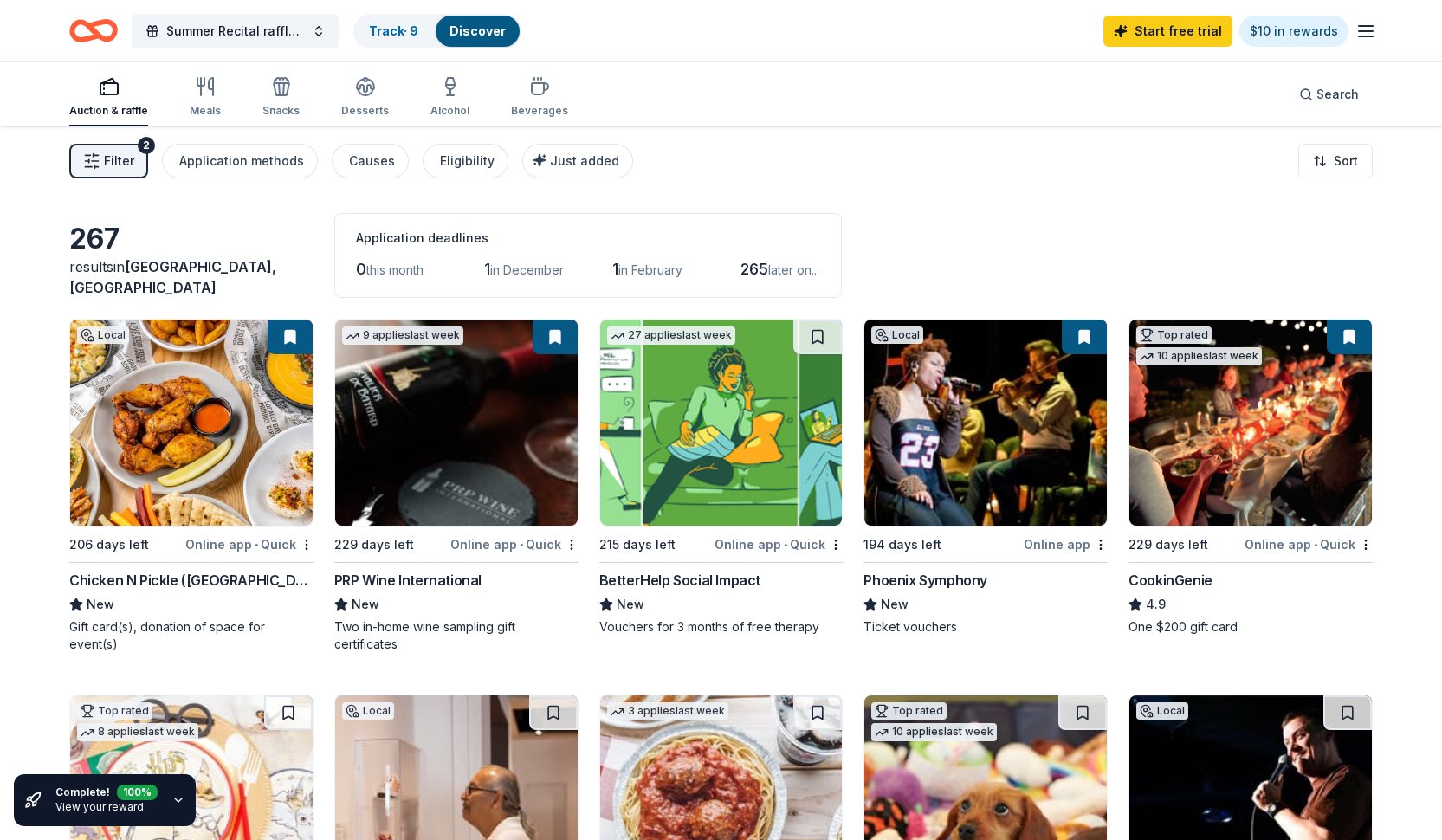
scroll to position [0, 0]
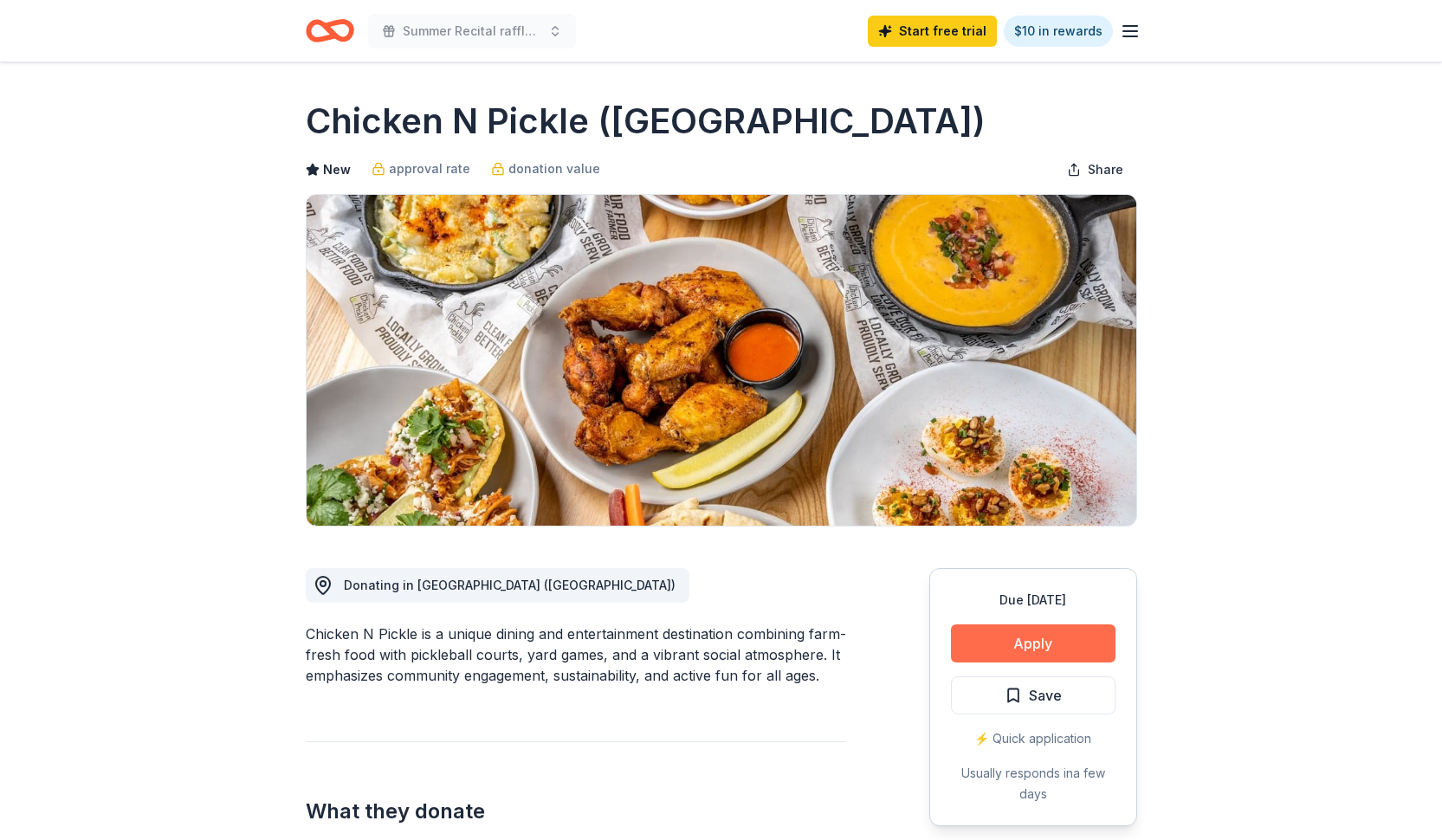
click at [1037, 654] on button "Apply" at bounding box center [1033, 644] width 165 height 38
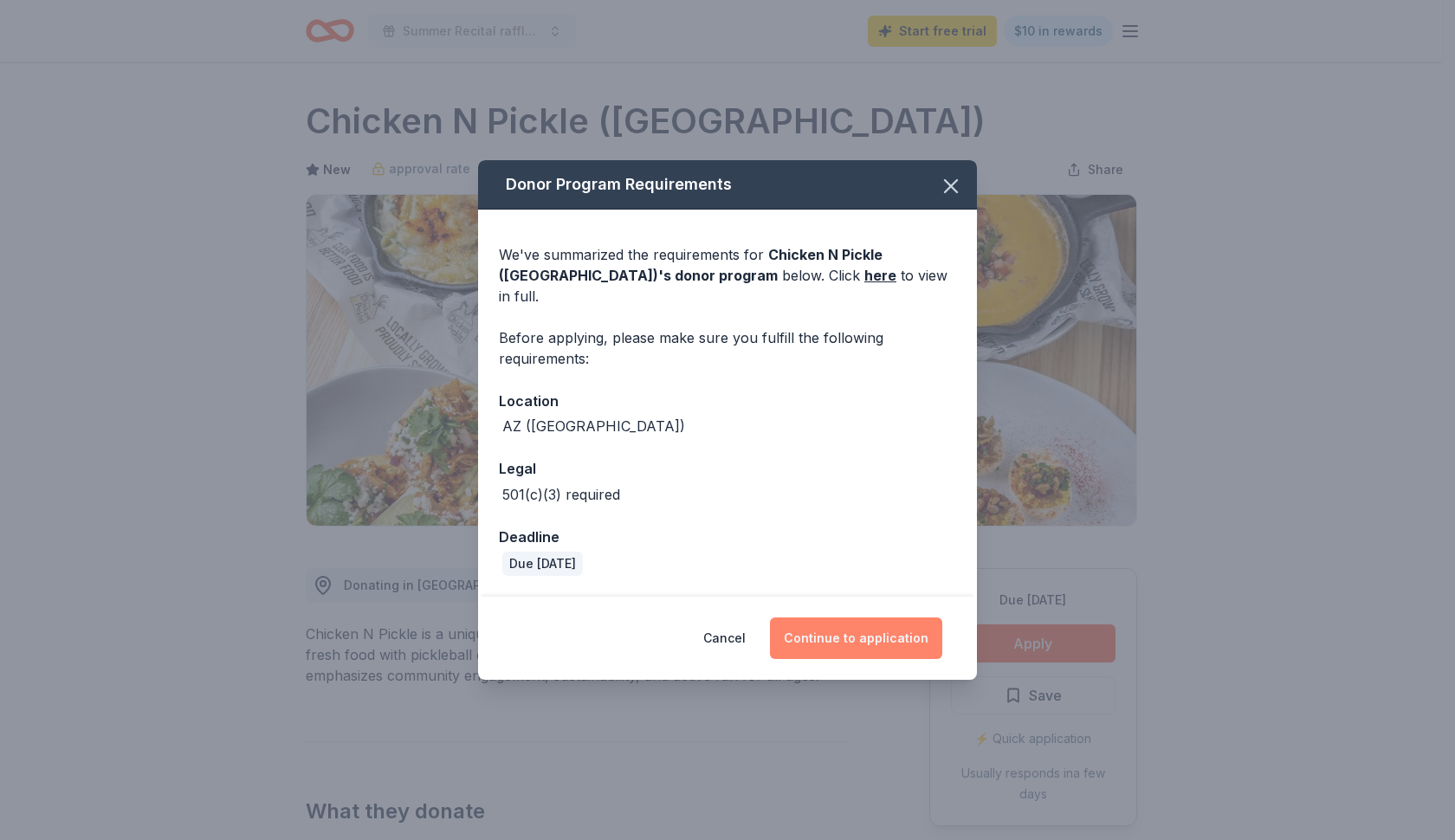
click at [858, 632] on button "Continue to application" at bounding box center [856, 638] width 172 height 41
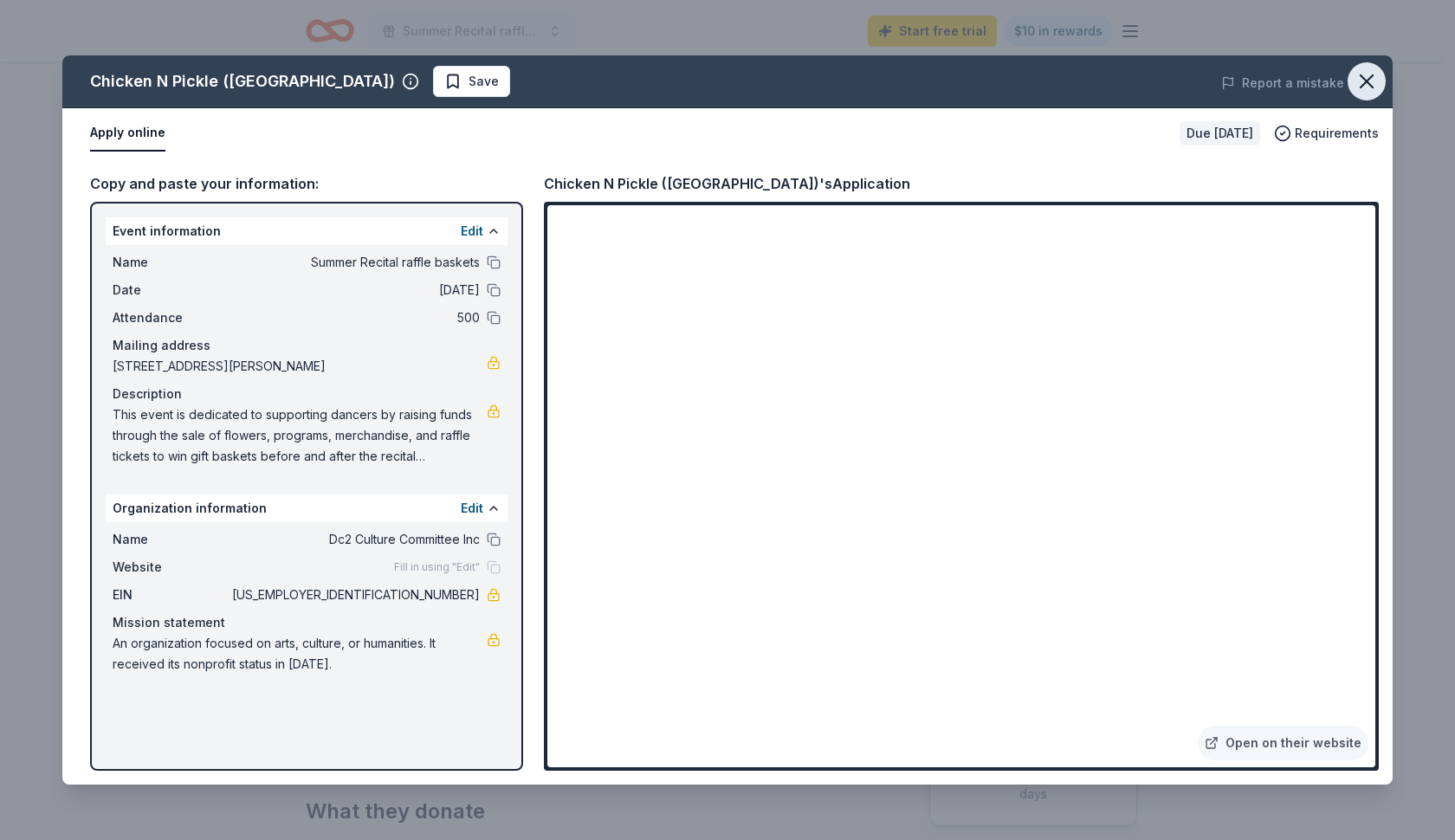
click at [1367, 78] on icon "button" at bounding box center [1367, 81] width 24 height 24
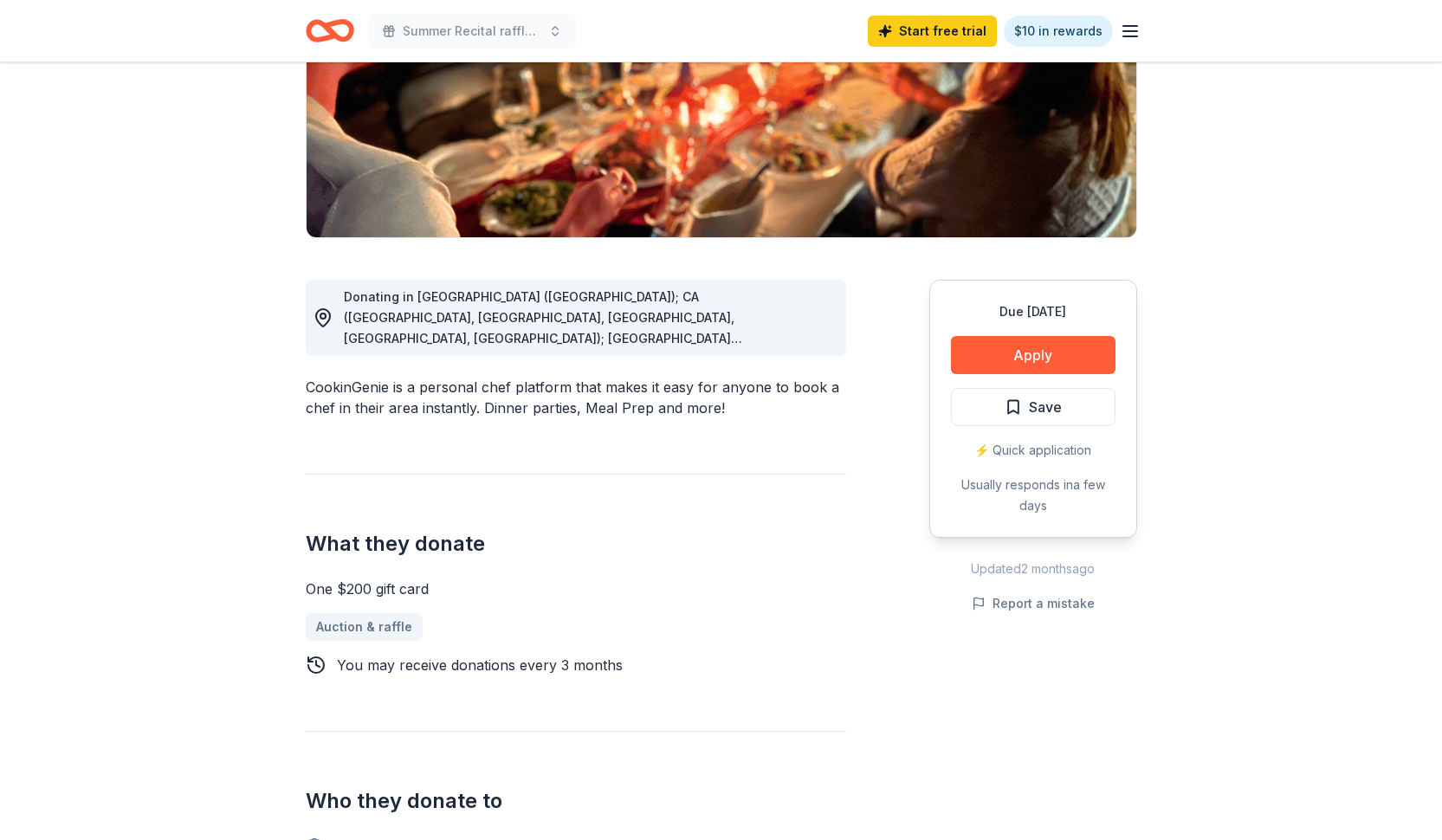
scroll to position [235, 0]
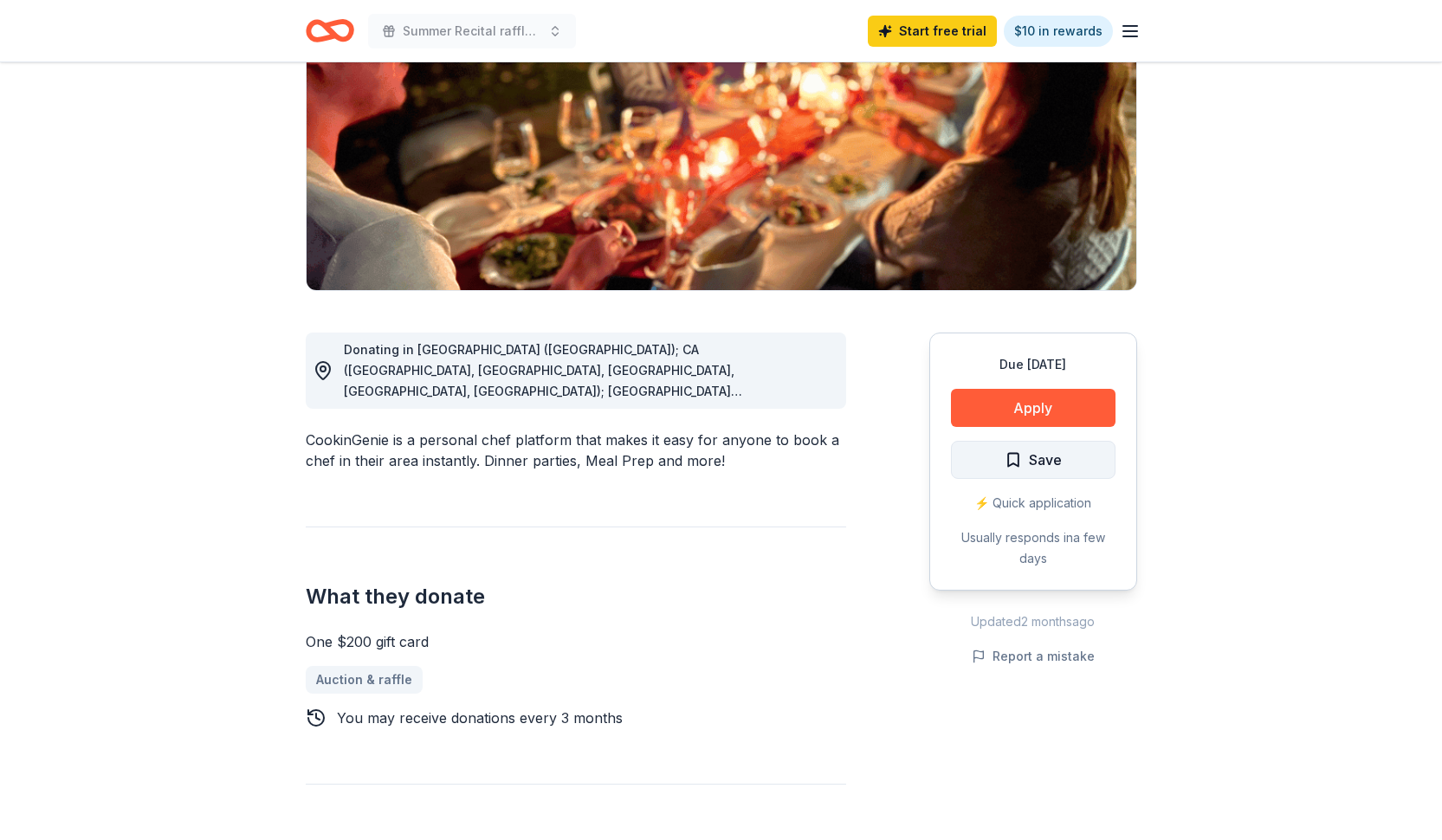
click at [1021, 455] on span "Save" at bounding box center [1033, 460] width 57 height 23
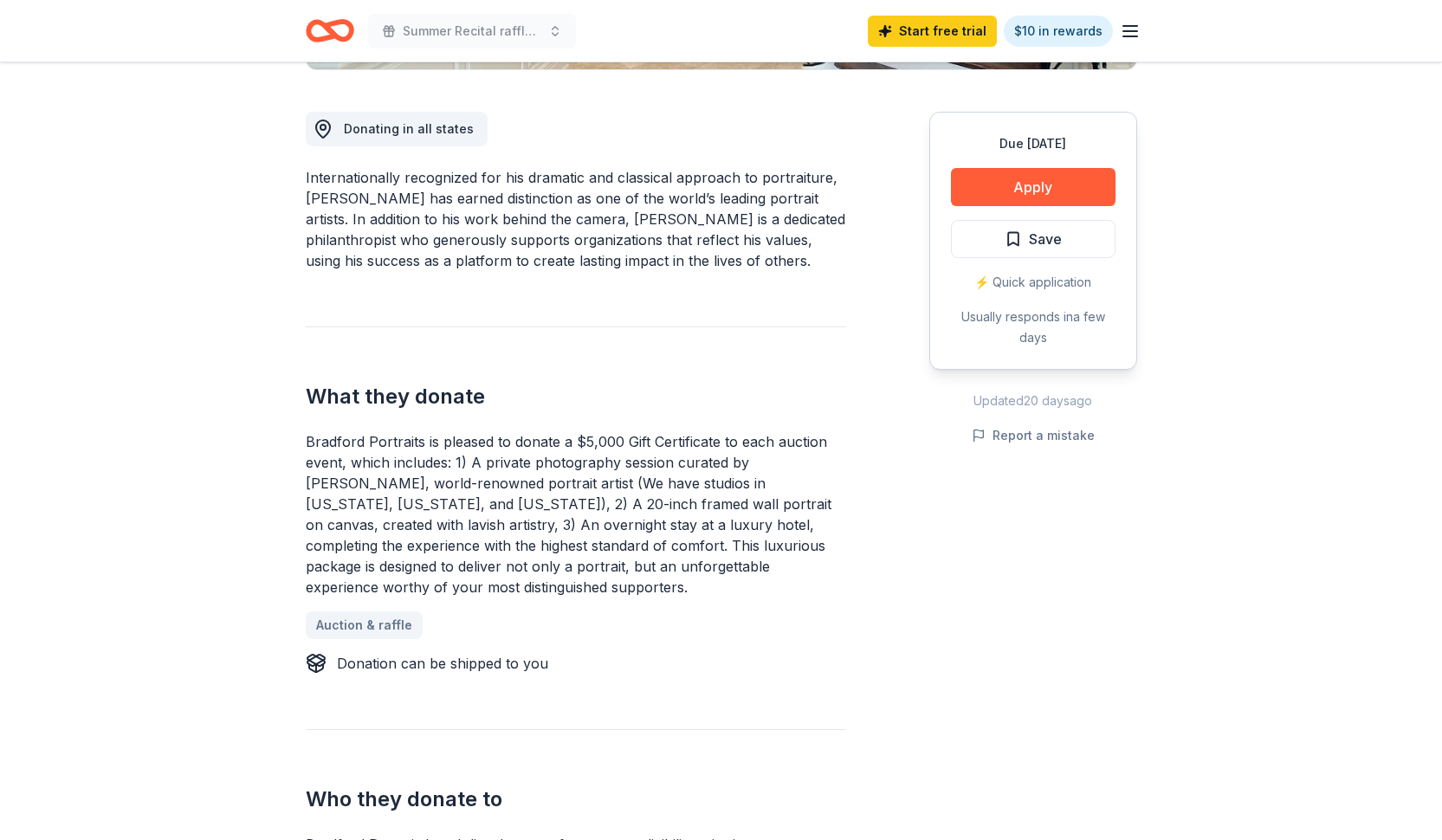
scroll to position [454, 0]
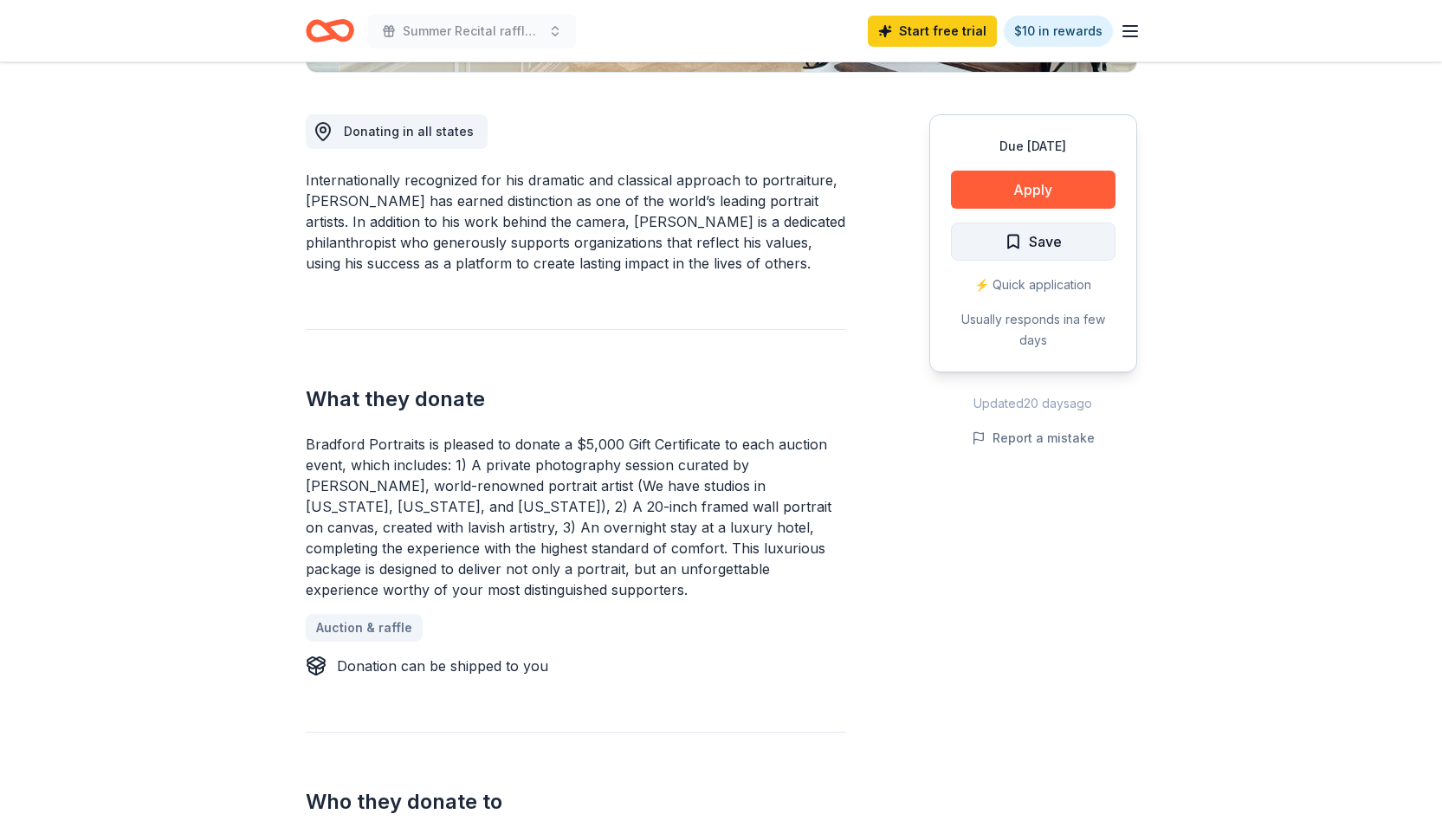
click at [1017, 242] on span "Save" at bounding box center [1033, 242] width 57 height 23
